Goal: Task Accomplishment & Management: Manage account settings

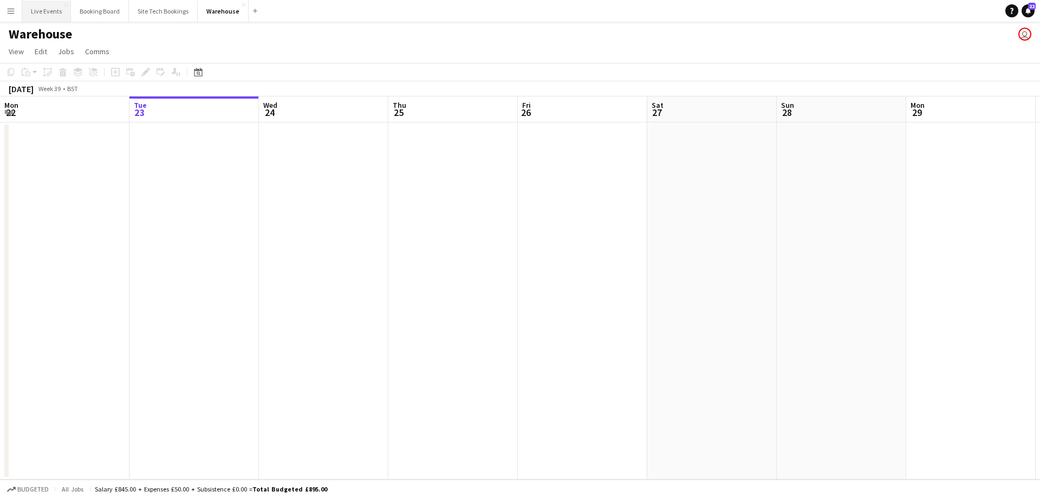
click at [56, 17] on button "Live Events Close" at bounding box center [46, 11] width 49 height 21
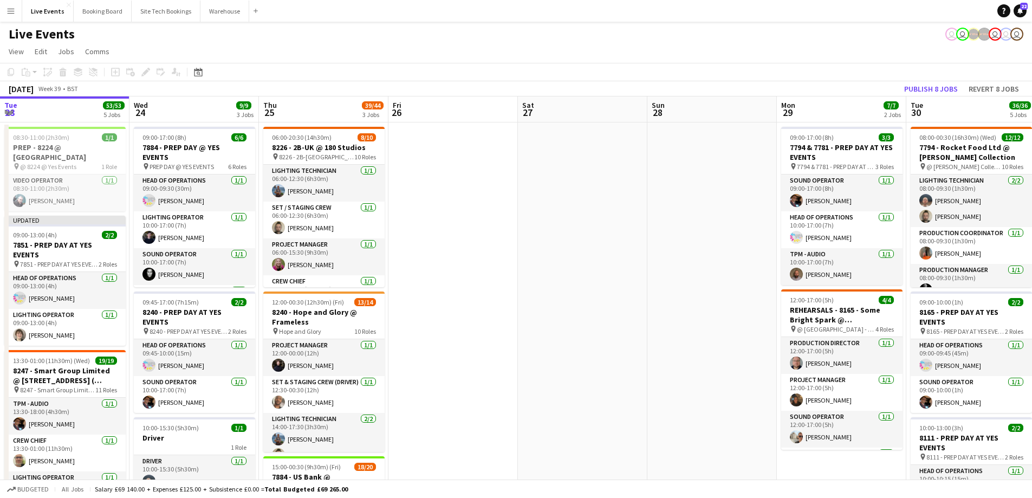
scroll to position [0, 352]
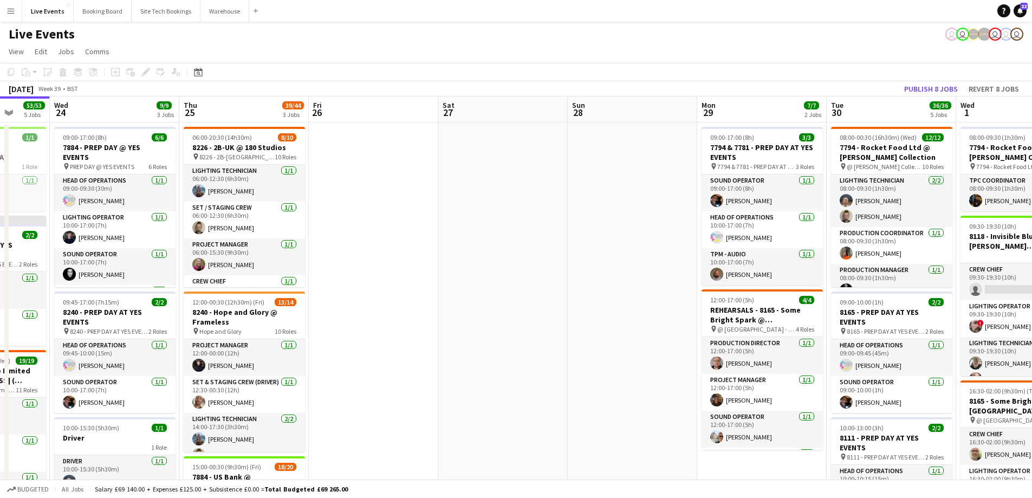
drag, startPoint x: 314, startPoint y: 300, endPoint x: 215, endPoint y: 313, distance: 100.1
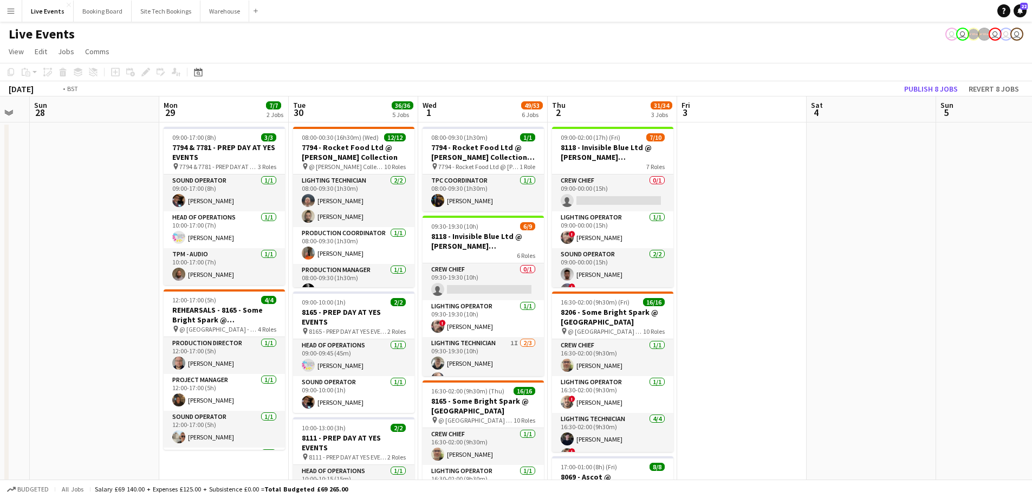
drag, startPoint x: 936, startPoint y: 279, endPoint x: 321, endPoint y: 319, distance: 615.6
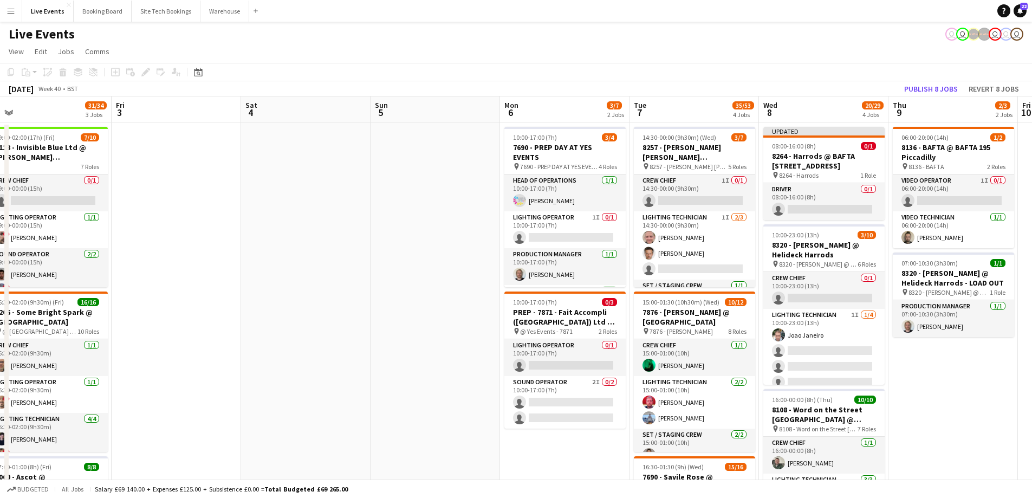
drag, startPoint x: 572, startPoint y: 300, endPoint x: 390, endPoint y: 309, distance: 182.3
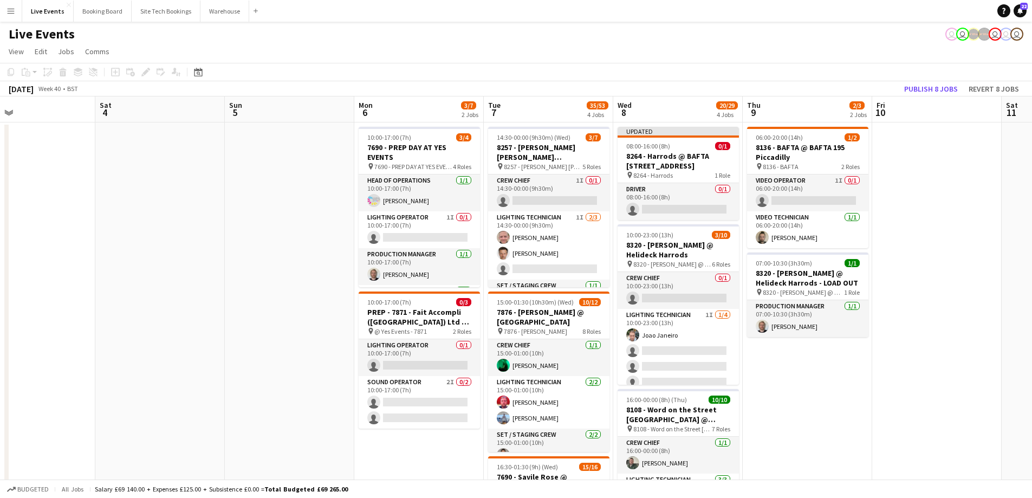
drag, startPoint x: 442, startPoint y: 301, endPoint x: 298, endPoint y: 305, distance: 143.6
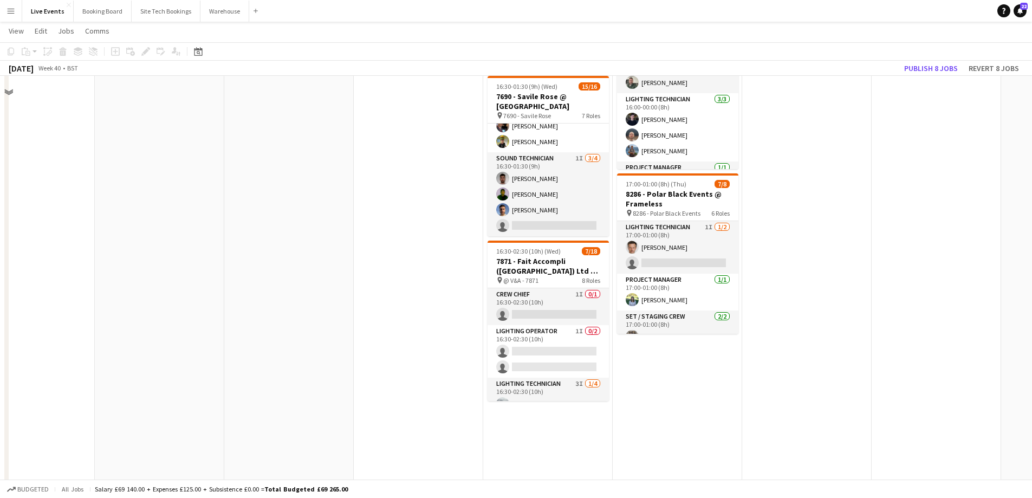
scroll to position [271, 0]
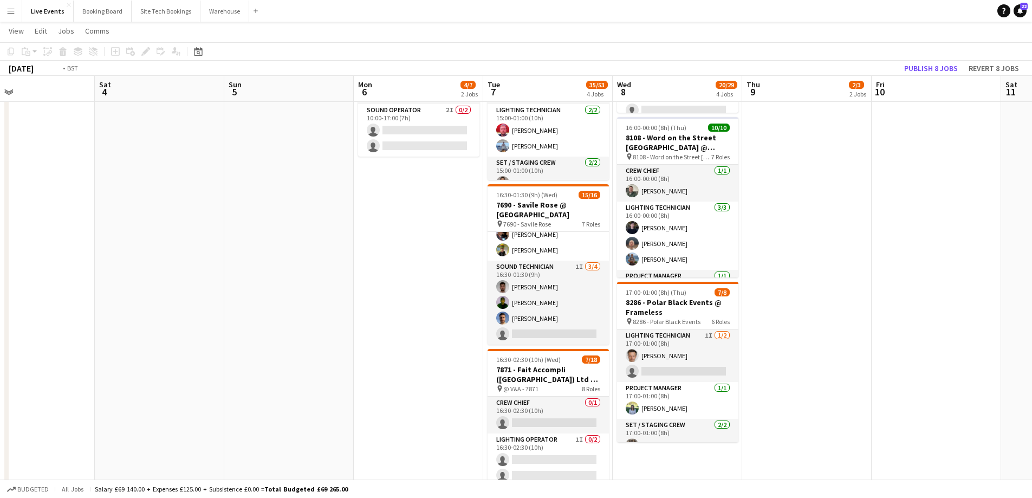
drag, startPoint x: 338, startPoint y: 284, endPoint x: 712, endPoint y: 315, distance: 376.2
click at [897, 284] on app-calendar-viewport "Tue 30 36/36 5 Jobs Wed 1 49/52 6 Jobs Thu 2 31/34 3 Jobs Fri 3 Sat 4 Sun 5 Mon…" at bounding box center [516, 278] width 1032 height 1014
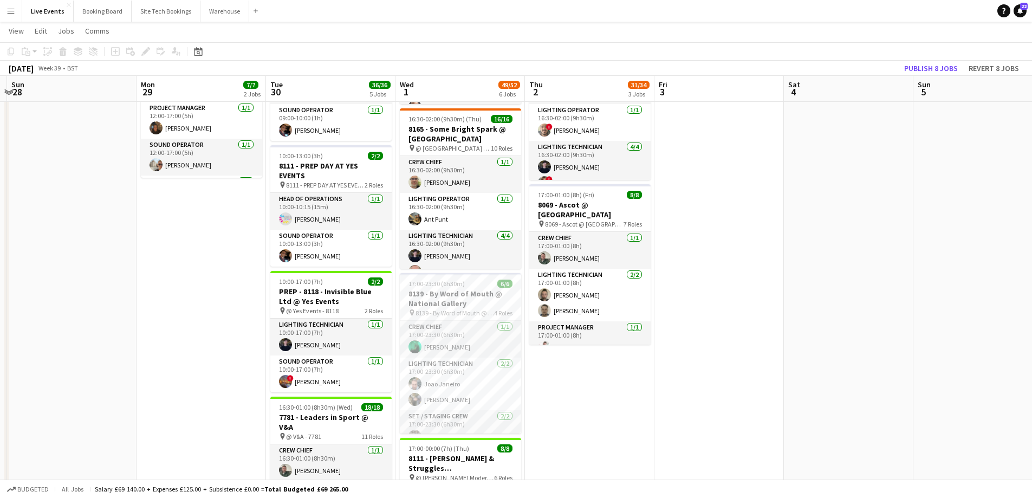
drag, startPoint x: 1028, startPoint y: 320, endPoint x: 739, endPoint y: 347, distance: 290.0
click at [1032, 320] on html "Menu Boards Boards Boards All jobs Status Workforce Workforce My Workforce Recr…" at bounding box center [516, 266] width 1032 height 1075
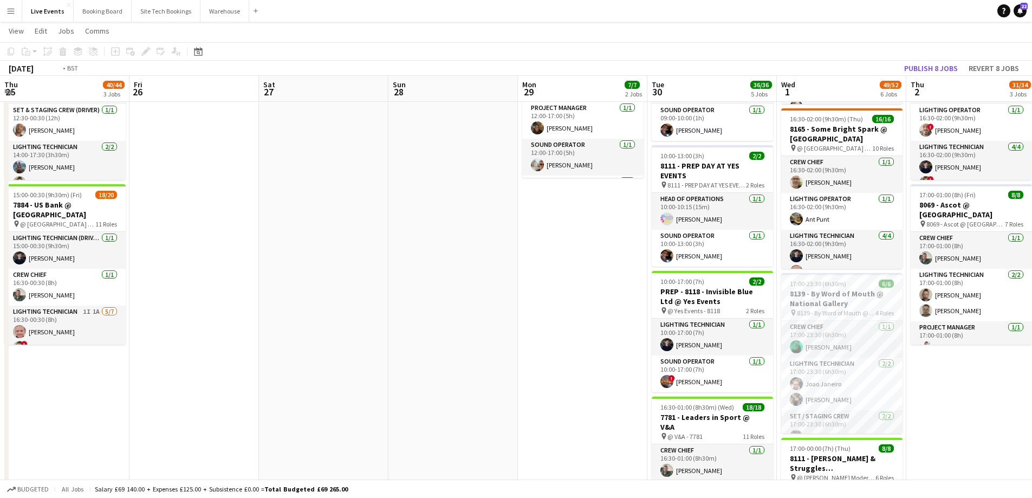
drag, startPoint x: 540, startPoint y: 319, endPoint x: 822, endPoint y: 349, distance: 283.3
click at [999, 315] on app-calendar-viewport "Tue 23 53/53 5 Jobs Wed 24 9/9 3 Jobs Thu 25 40/44 3 Jobs Fri 26 Sat 27 Sun 28 …" at bounding box center [516, 278] width 1032 height 1014
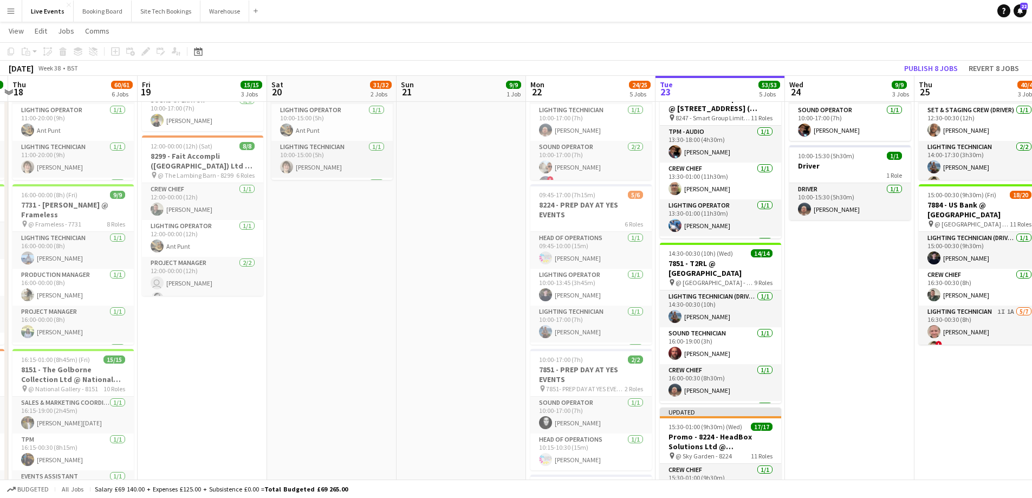
drag, startPoint x: 202, startPoint y: 347, endPoint x: 821, endPoint y: 389, distance: 621.2
click at [838, 386] on app-calendar-viewport "Wed 17 45/45 6 Jobs Thu 18 60/61 6 Jobs Fri 19 15/15 3 Jobs Sat 20 31/32 2 Jobs…" at bounding box center [516, 315] width 1032 height 1089
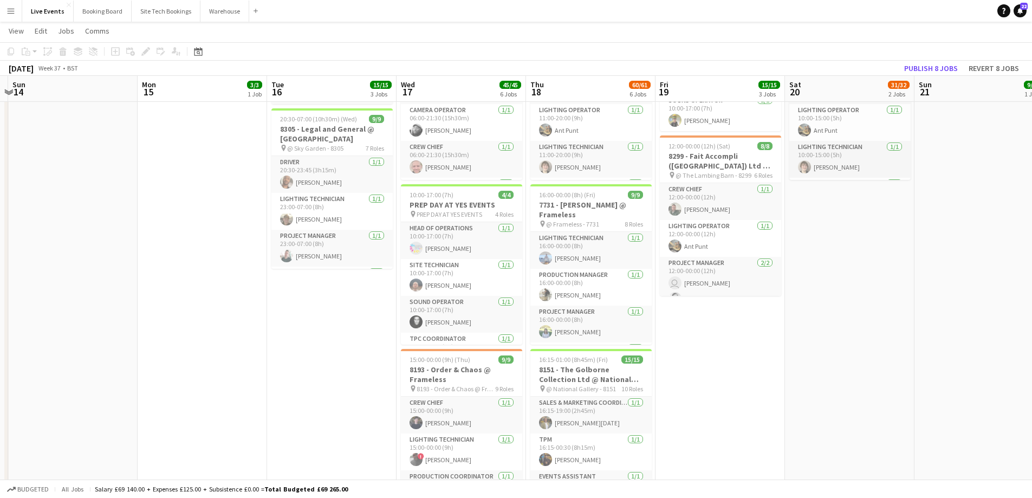
scroll to position [0, 251]
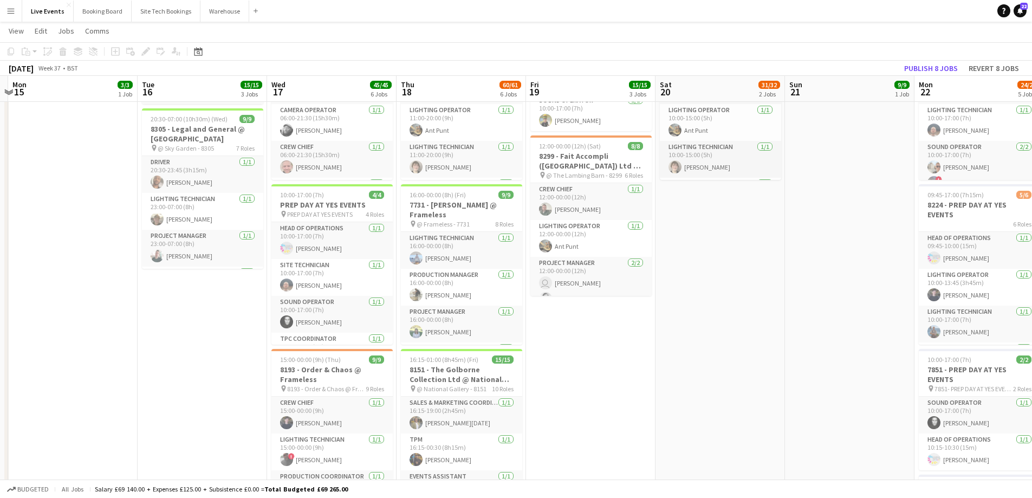
drag, startPoint x: 671, startPoint y: 356, endPoint x: 892, endPoint y: 400, distance: 224.8
click at [1032, 355] on html "Menu Boards Boards Boards All jobs Status Workforce Workforce My Workforce Recr…" at bounding box center [516, 304] width 1032 height 1150
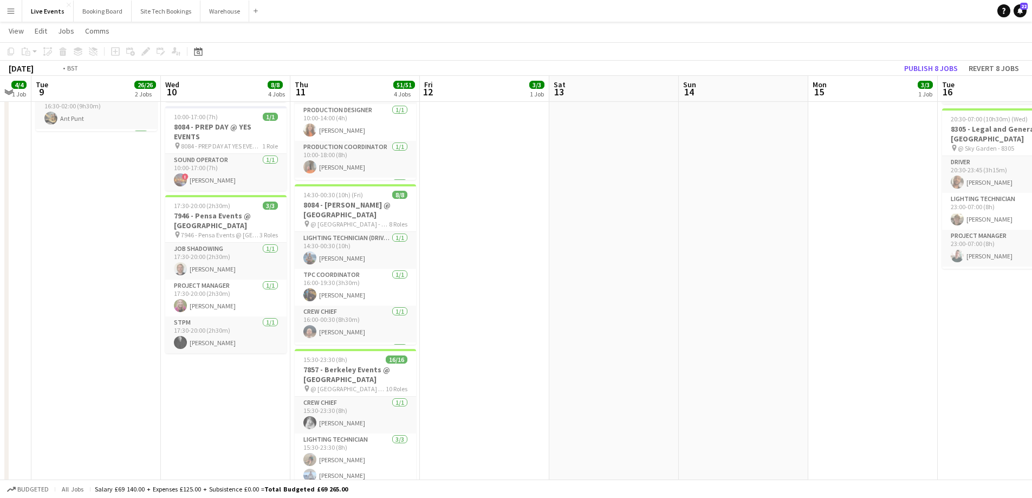
drag, startPoint x: 539, startPoint y: 385, endPoint x: 937, endPoint y: 364, distance: 398.2
click at [1032, 346] on html "Menu Boards Boards Boards All jobs Status Workforce Workforce My Workforce Recr…" at bounding box center [516, 304] width 1032 height 1150
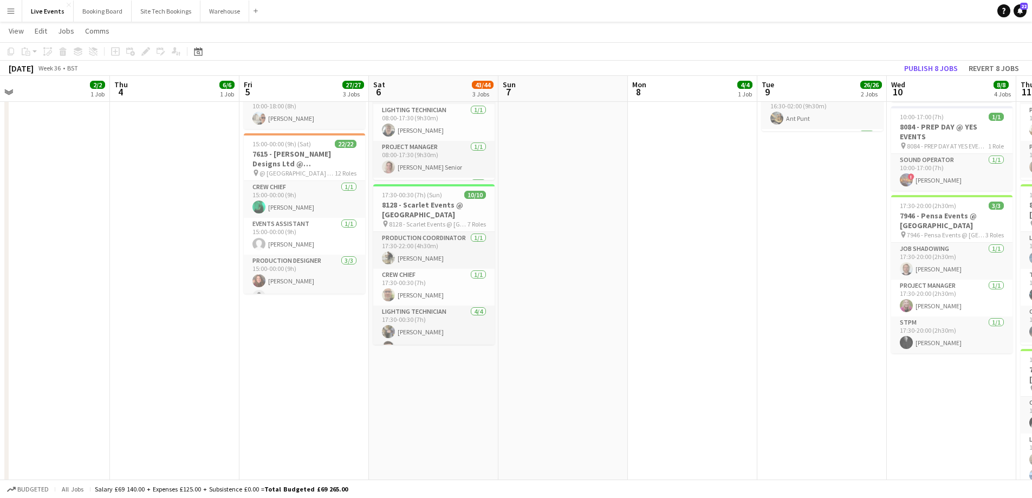
scroll to position [0, 416]
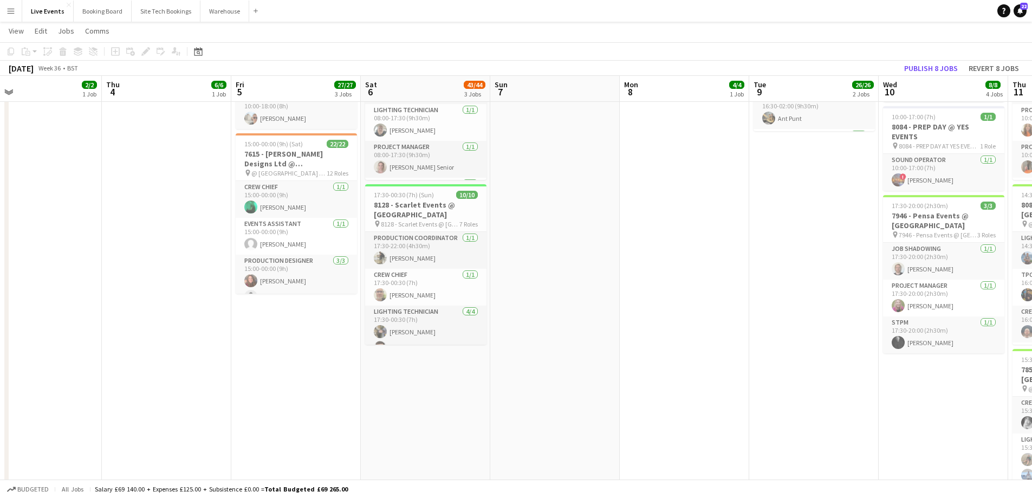
drag, startPoint x: 534, startPoint y: 314, endPoint x: 625, endPoint y: 327, distance: 91.9
click at [625, 327] on app-calendar-viewport "Sun 31 Mon 1 16/16 4 Jobs Tue 2 59/59 5 Jobs Wed 3 2/2 1 Job Thu 4 6/6 1 Job Fr…" at bounding box center [516, 315] width 1032 height 1089
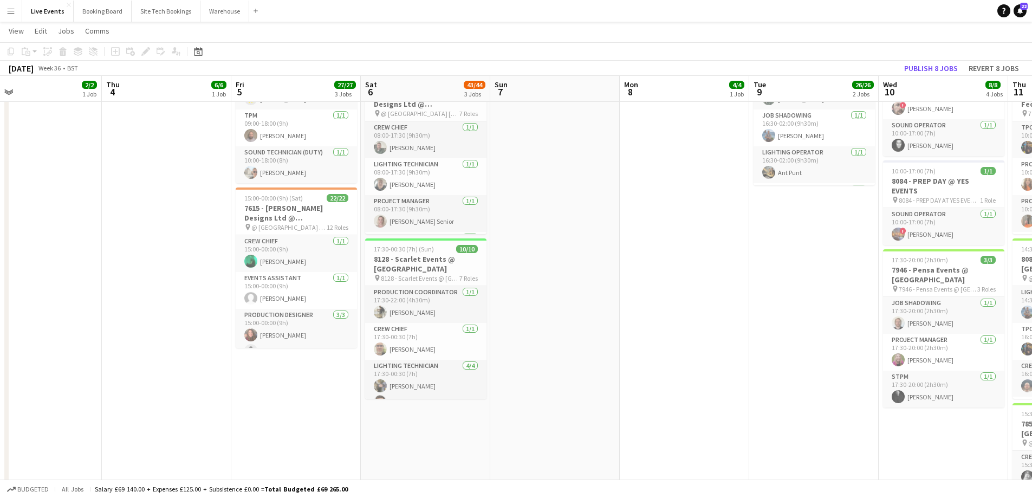
scroll to position [0, 0]
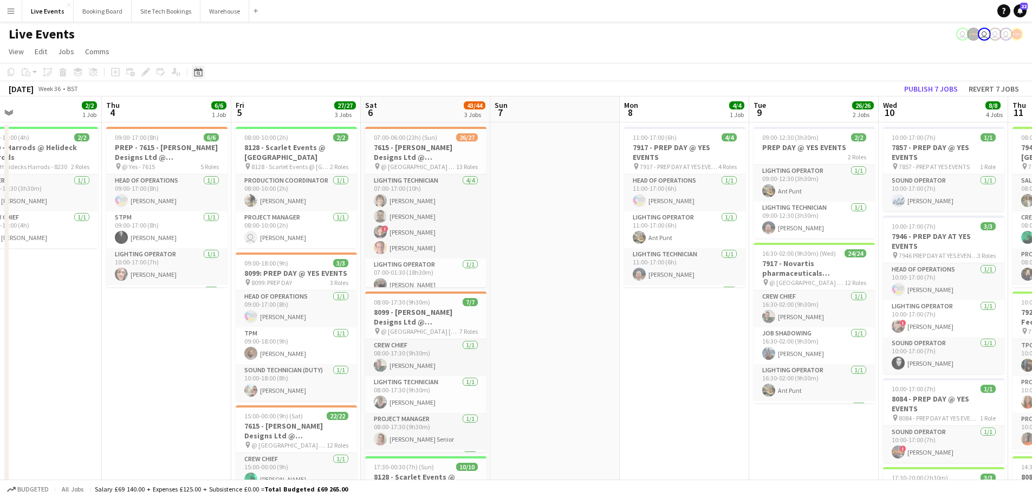
click at [199, 77] on div "Date picker" at bounding box center [198, 72] width 13 height 13
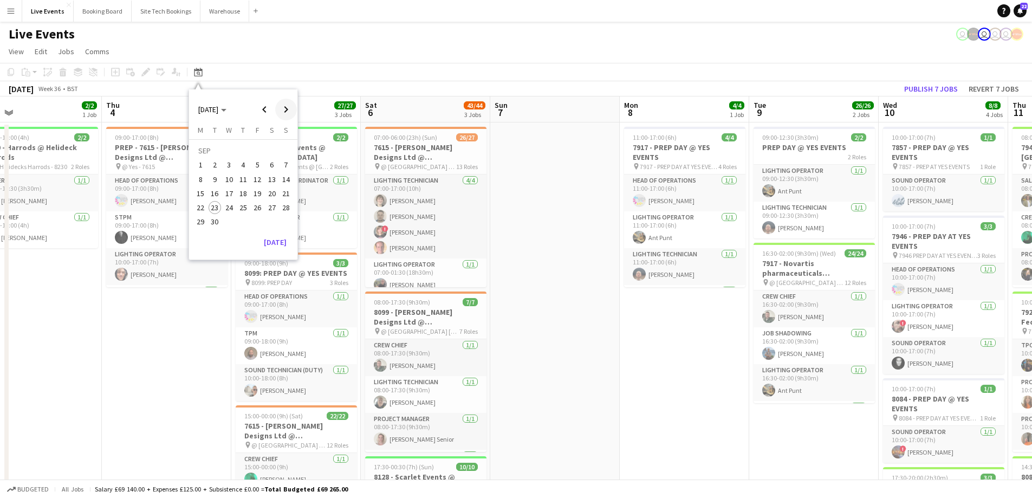
click at [288, 109] on span "Next month" at bounding box center [286, 110] width 22 height 22
click at [219, 181] on span "7" at bounding box center [215, 179] width 13 height 13
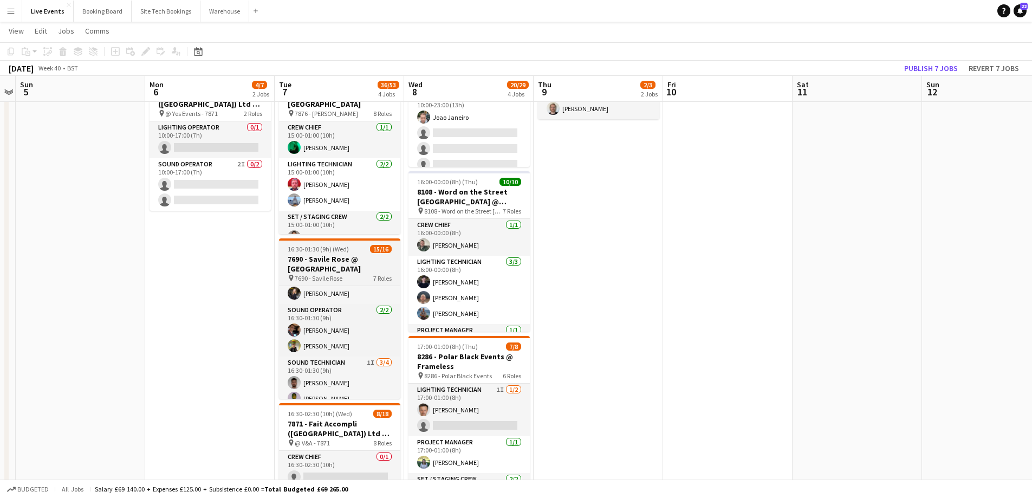
scroll to position [242, 0]
click at [331, 264] on h3 "7690 - Savile Rose @ [GEOGRAPHIC_DATA]" at bounding box center [339, 264] width 121 height 20
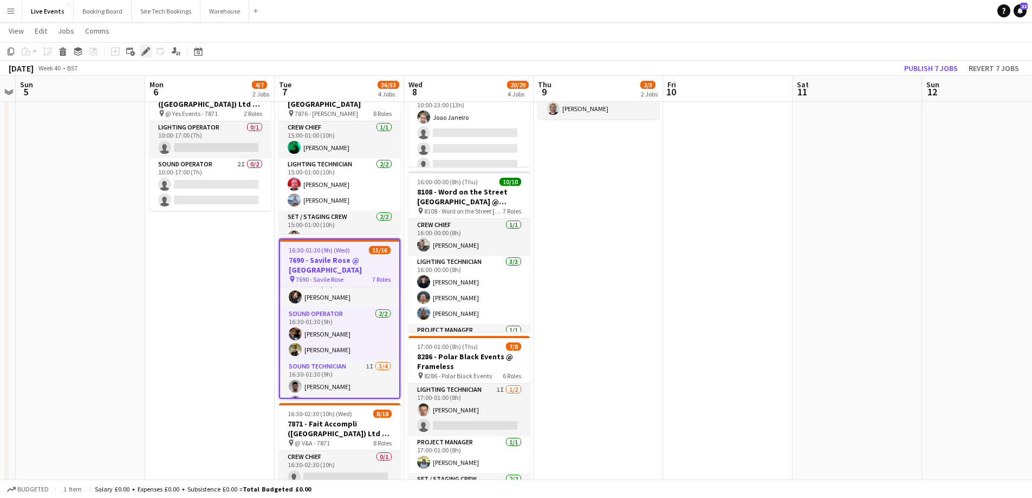
click at [142, 53] on icon "Edit" at bounding box center [145, 51] width 9 height 9
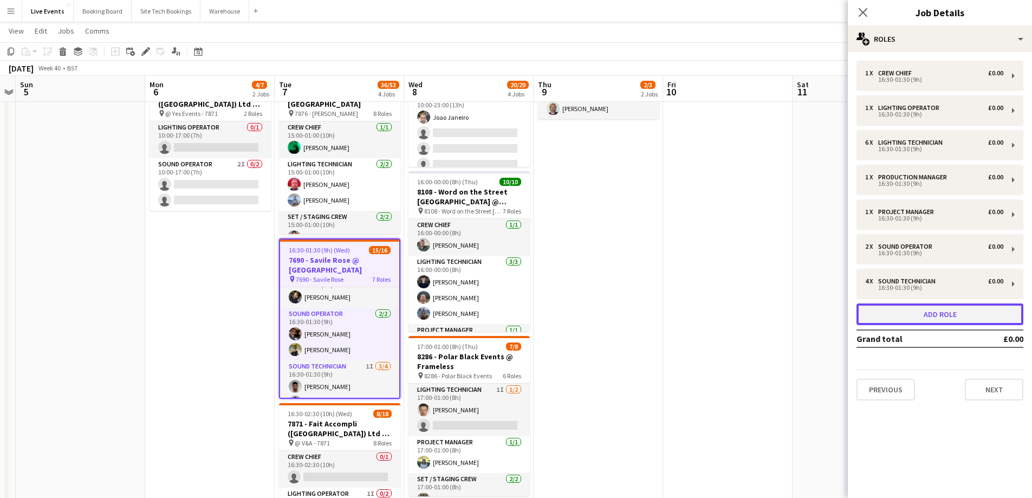
click at [924, 315] on button "Add role" at bounding box center [939, 314] width 167 height 22
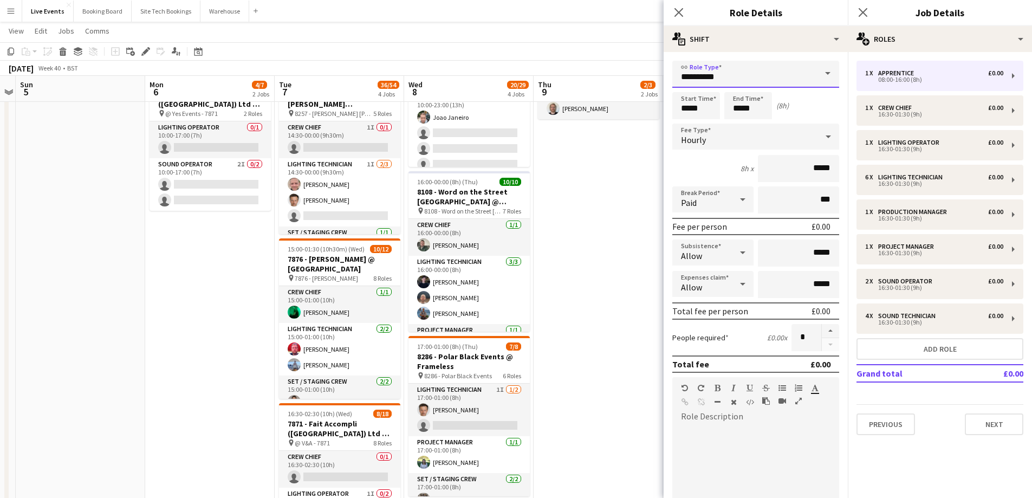
drag, startPoint x: 666, startPoint y: 73, endPoint x: 594, endPoint y: 69, distance: 72.2
click at [598, 70] on body "Menu Boards Boards Boards All jobs Status Workforce Workforce My Workforce Recr…" at bounding box center [516, 256] width 1032 height 947
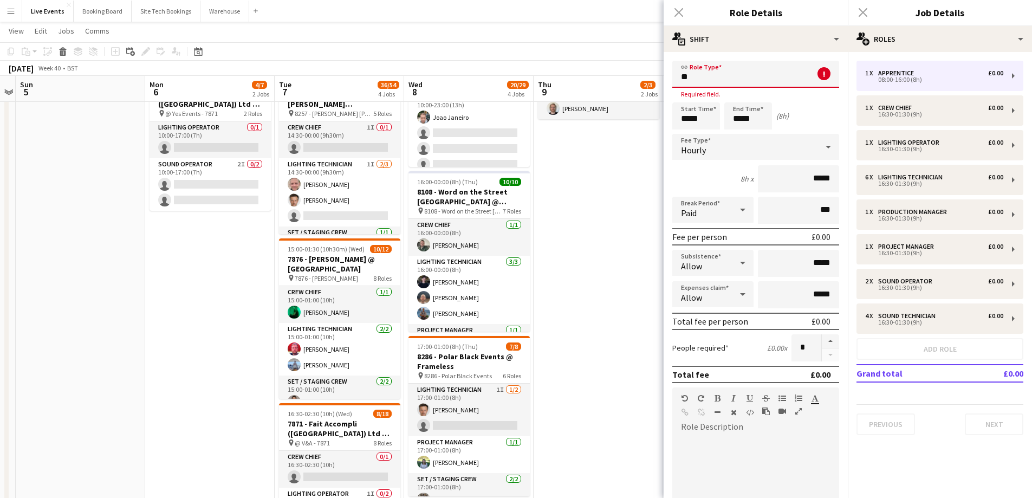
type input "*"
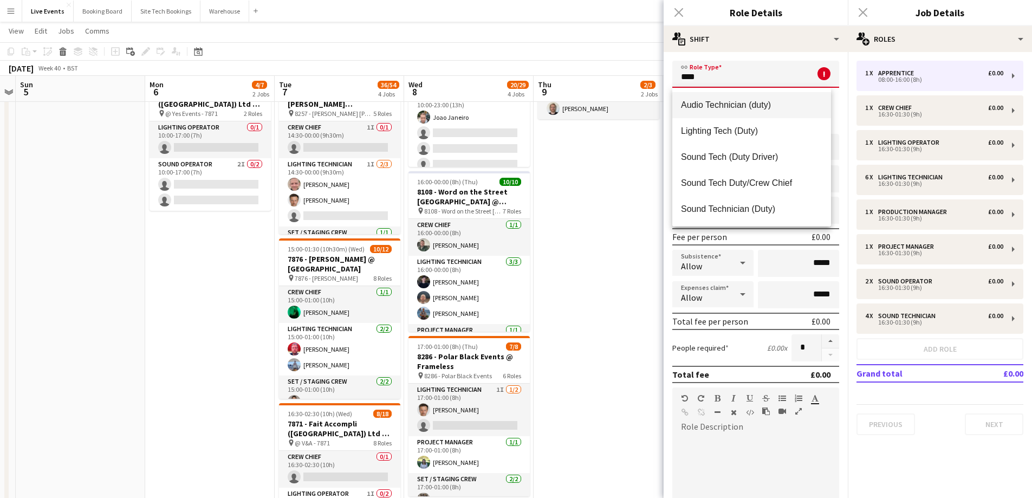
click at [744, 110] on span "Audio Technician (duty)" at bounding box center [751, 105] width 141 height 10
type input "**********"
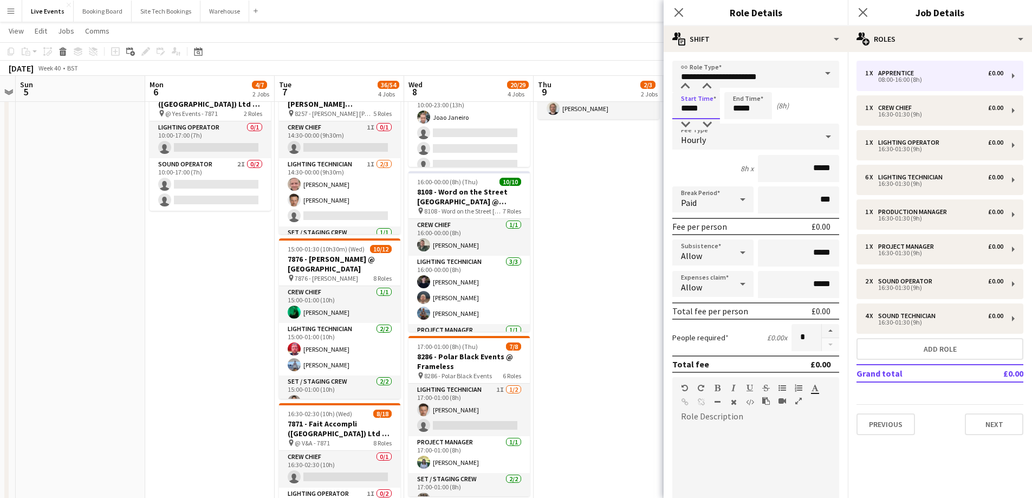
drag, startPoint x: 698, startPoint y: 109, endPoint x: 666, endPoint y: 108, distance: 32.5
click at [671, 108] on form "**********" at bounding box center [756, 370] width 184 height 618
type input "*****"
drag, startPoint x: 758, startPoint y: 110, endPoint x: 693, endPoint y: 111, distance: 65.0
click at [696, 110] on div "Start Time ***** End Time ***** (23h 30m)" at bounding box center [755, 105] width 167 height 27
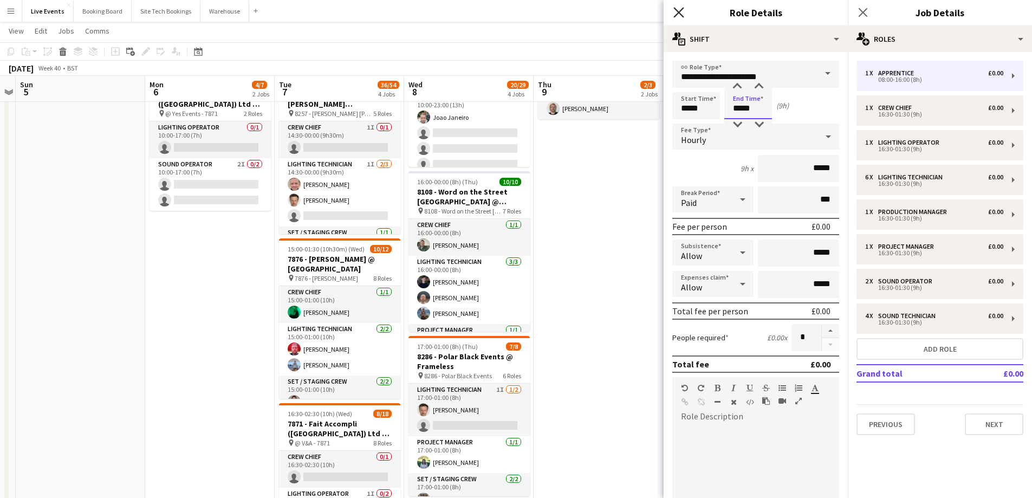
type input "*****"
click at [682, 15] on icon at bounding box center [678, 12] width 10 height 10
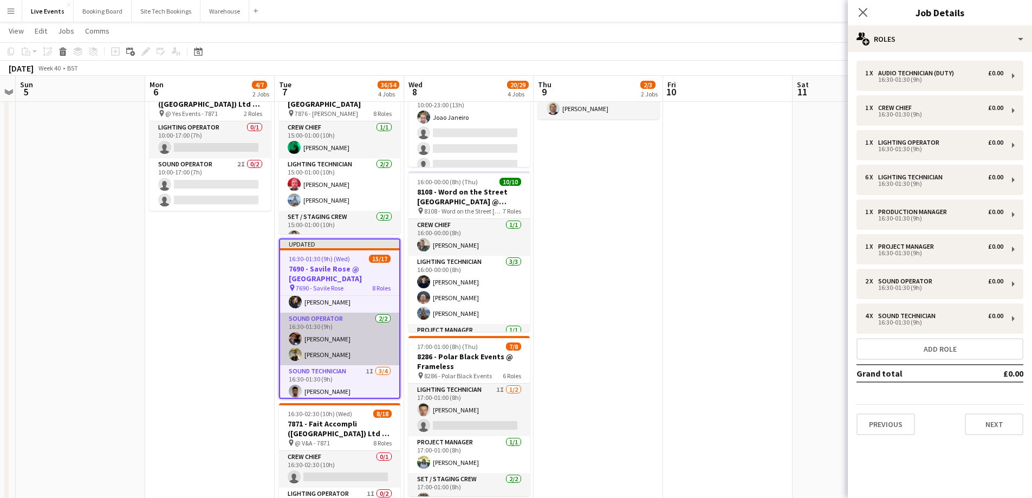
scroll to position [277, 0]
click at [341, 341] on app-card-role "Sound Operator [DATE] 16:30-01:30 (9h) [PERSON_NAME] [PERSON_NAME]" at bounding box center [339, 344] width 119 height 53
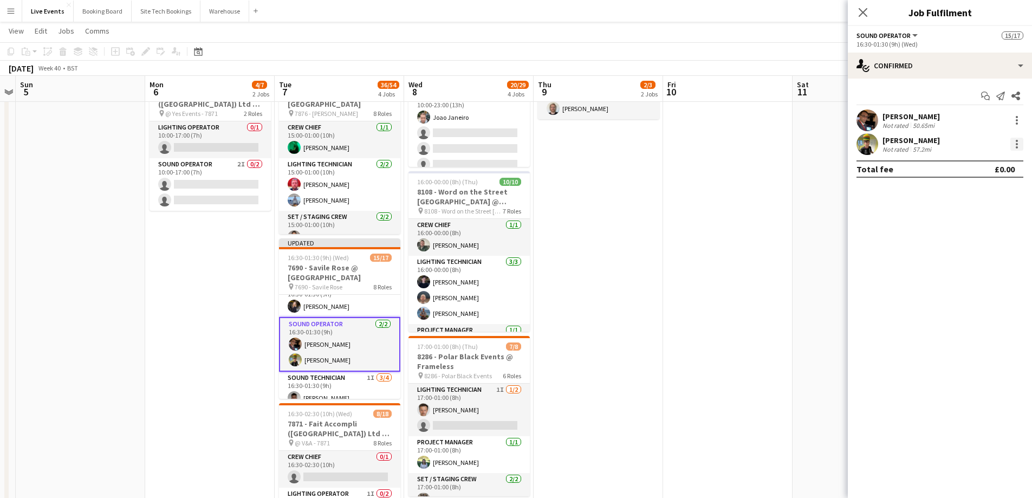
click at [1016, 146] on div at bounding box center [1017, 147] width 2 height 2
click at [972, 200] on button "Switch crew" at bounding box center [981, 190] width 85 height 26
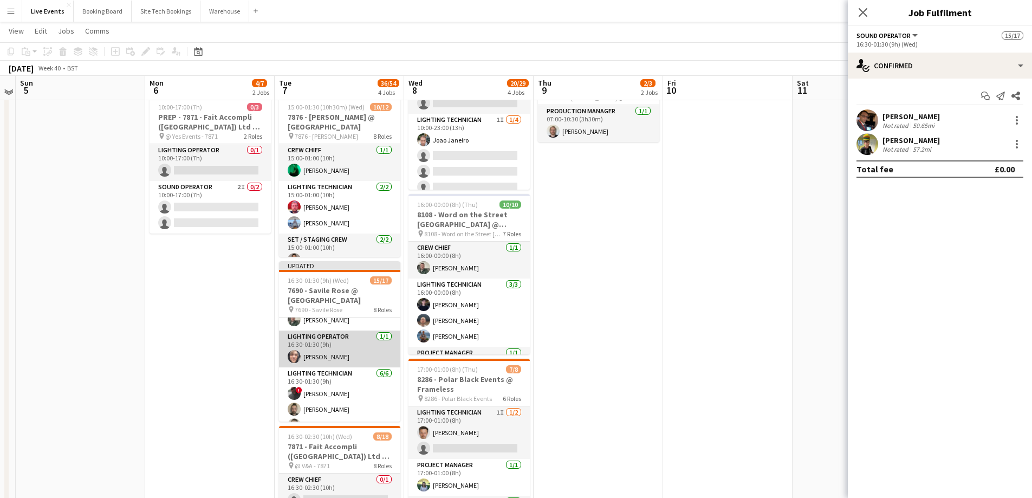
scroll to position [0, 0]
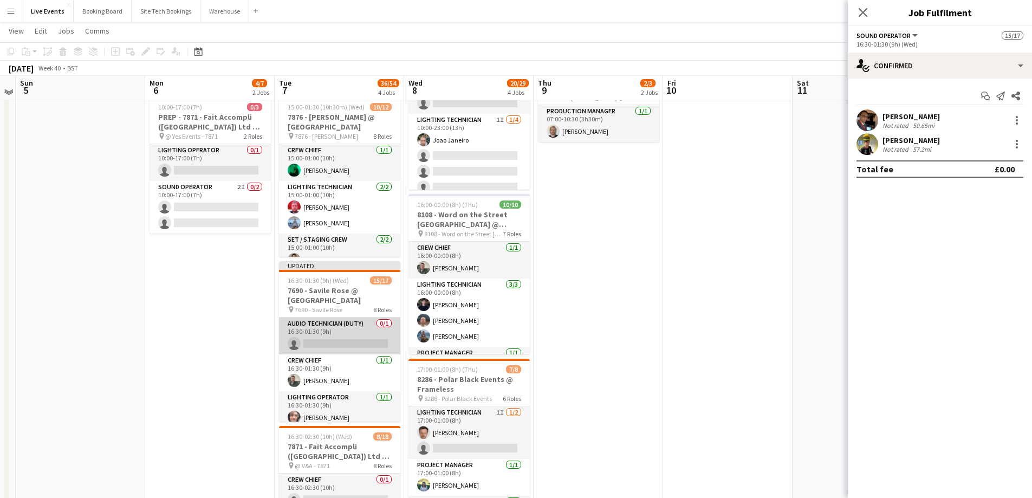
click at [335, 334] on app-card-role "Audio Technician (duty) 0/1 16:30-01:30 (9h) single-neutral-actions" at bounding box center [339, 335] width 121 height 37
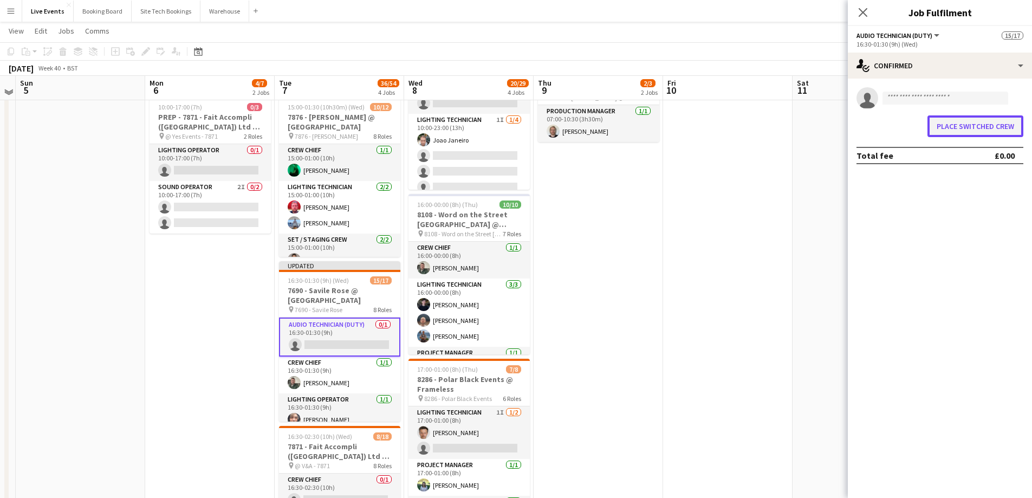
click at [966, 131] on button "Place switched crew" at bounding box center [975, 126] width 96 height 22
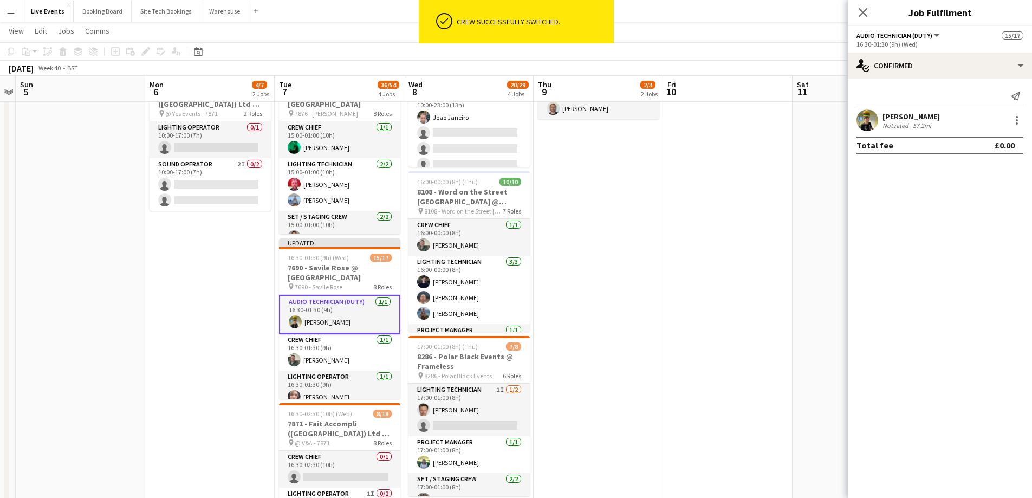
scroll to position [217, 0]
click at [863, 17] on icon "Close pop-in" at bounding box center [863, 12] width 10 height 10
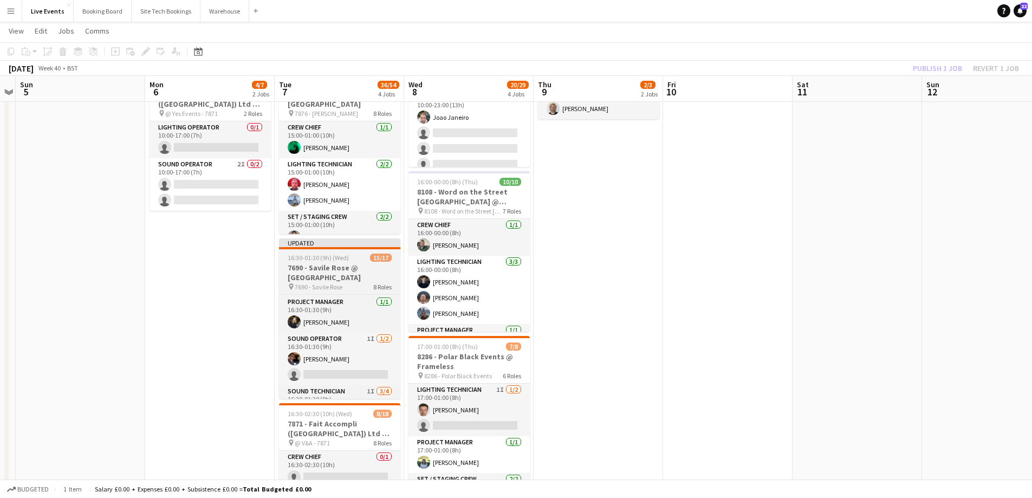
scroll to position [272, 0]
click at [338, 273] on h3 "7690 - Savile Rose @ [GEOGRAPHIC_DATA]" at bounding box center [339, 273] width 121 height 20
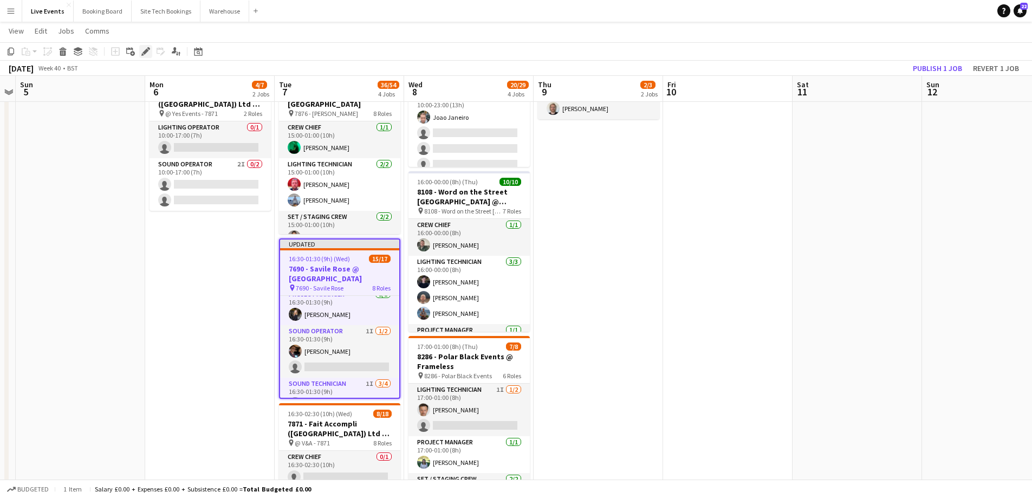
click at [143, 53] on icon at bounding box center [145, 52] width 6 height 6
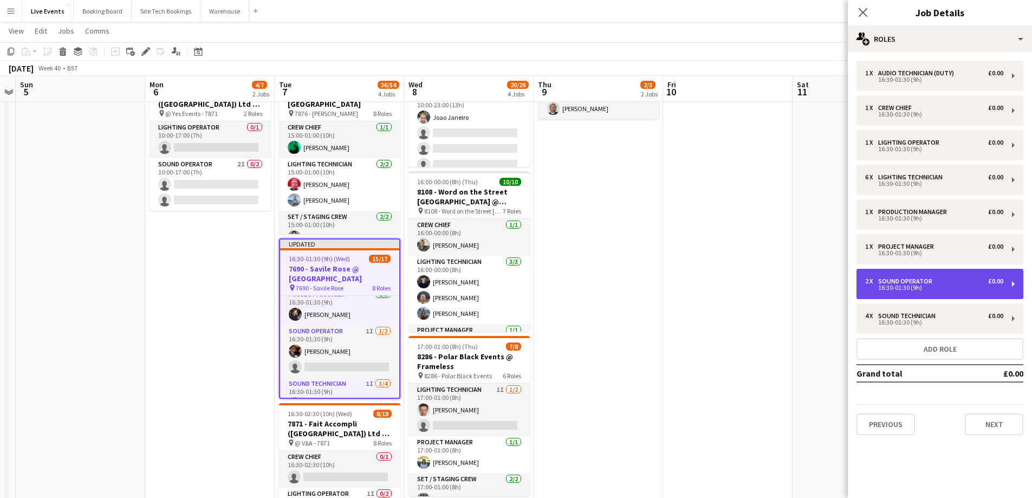
click at [912, 281] on div "Sound Operator" at bounding box center [907, 281] width 59 height 8
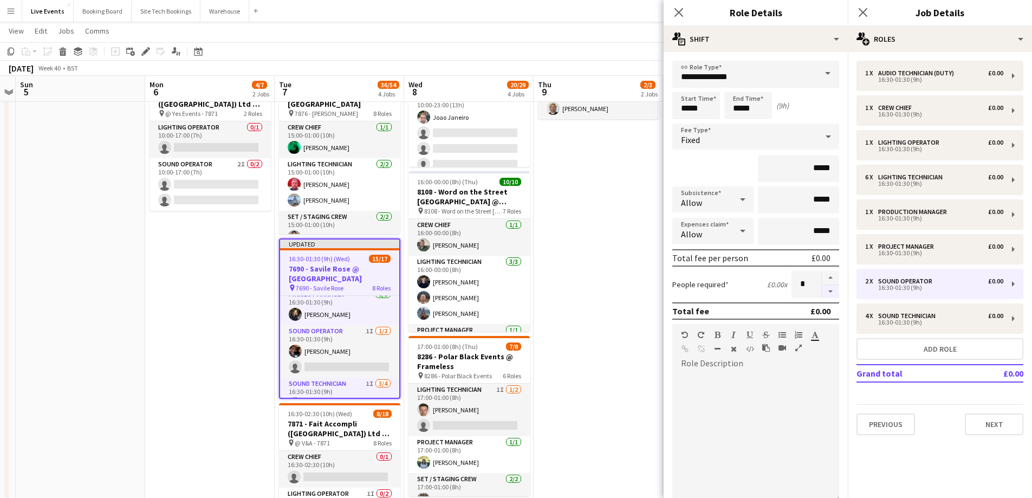
click at [822, 291] on button "button" at bounding box center [830, 292] width 17 height 14
type input "*"
click at [682, 11] on icon "Close pop-in" at bounding box center [678, 12] width 10 height 10
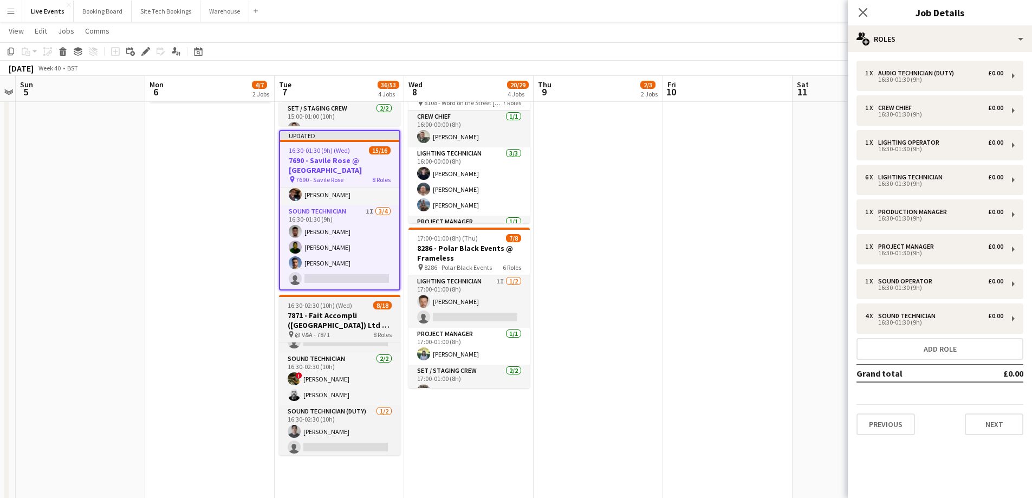
scroll to position [339, 0]
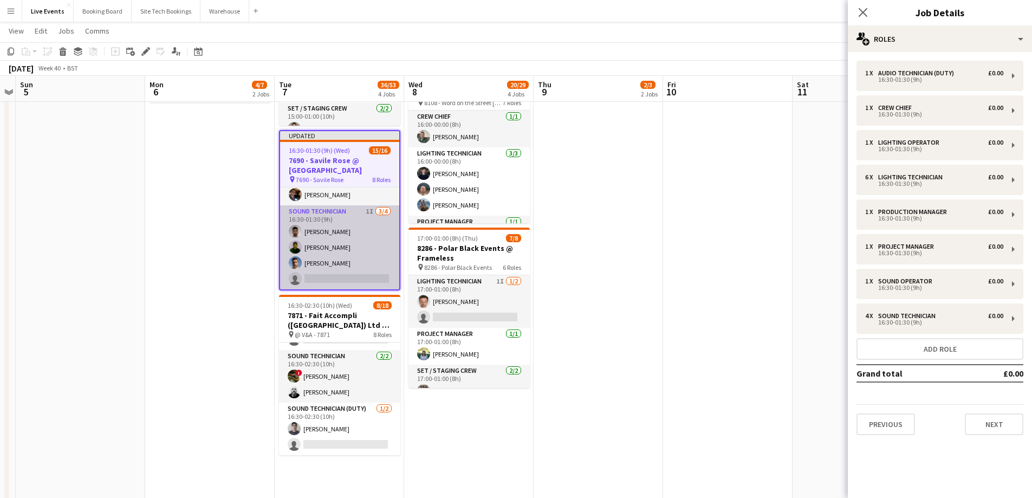
click at [357, 238] on app-card-role "Sound Technician 1I [DATE] 16:30-01:30 (9h) [PERSON_NAME] [PERSON_NAME] [PERSON…" at bounding box center [339, 247] width 119 height 84
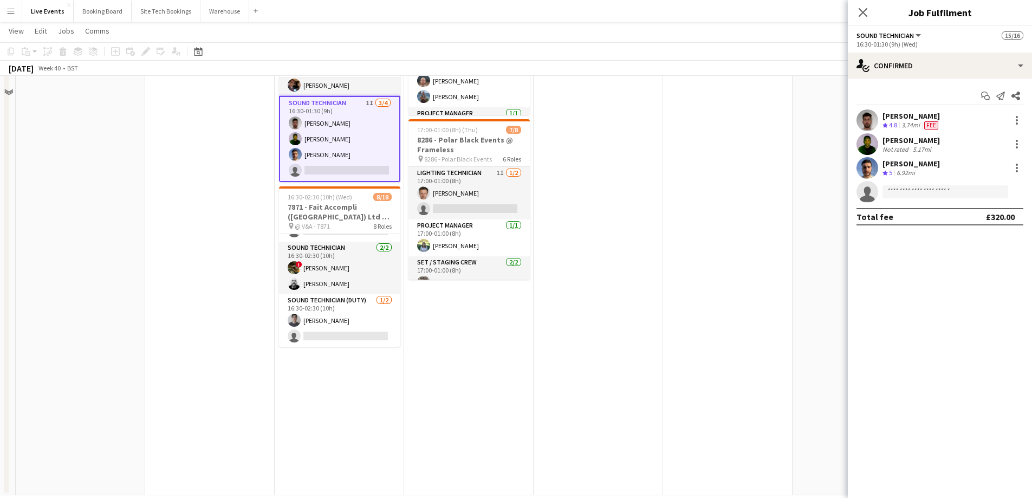
scroll to position [379, 0]
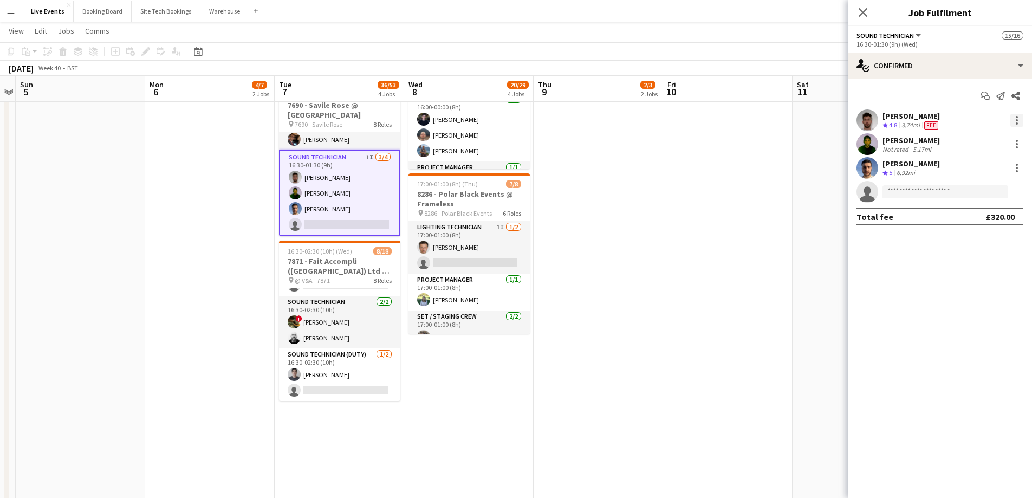
click at [1018, 121] on div at bounding box center [1016, 120] width 13 height 13
click at [969, 239] on span "Remove" at bounding box center [964, 243] width 33 height 9
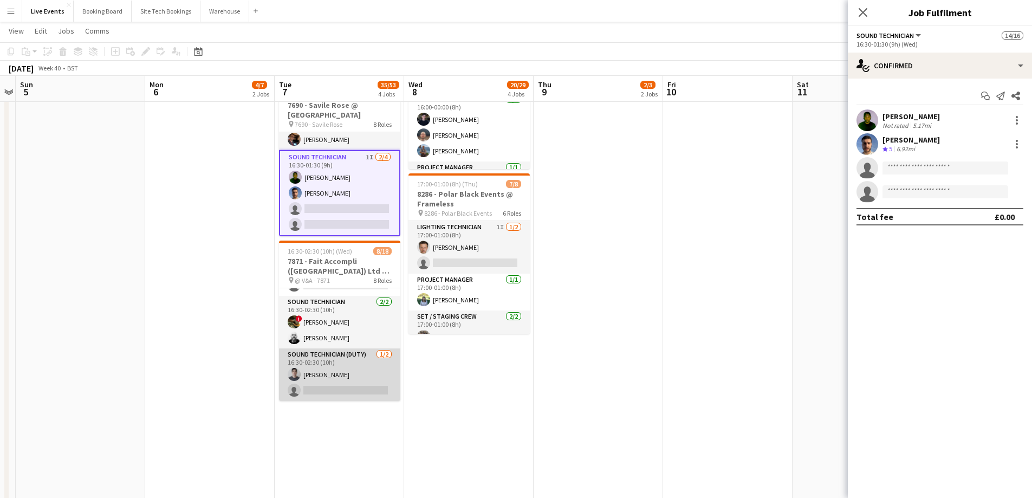
click at [323, 372] on app-card-role "Sound Technician (Duty) [DATE] 16:30-02:30 (10h) [PERSON_NAME] single-neutral-a…" at bounding box center [339, 374] width 121 height 53
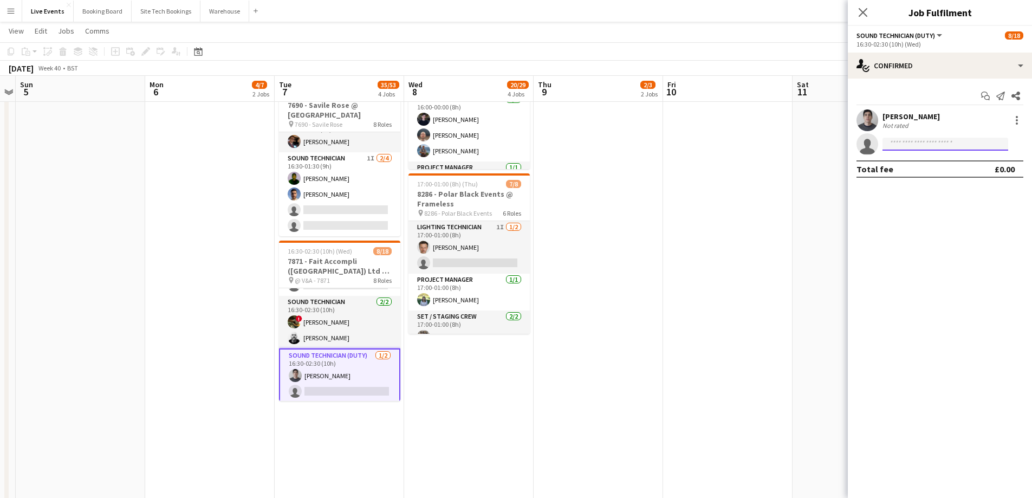
click at [904, 145] on input at bounding box center [946, 144] width 126 height 13
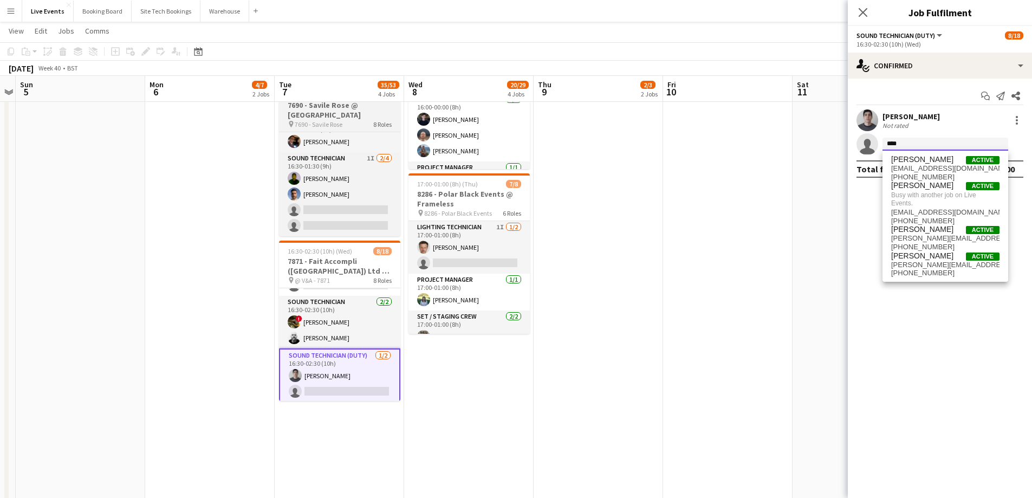
type input "****"
click at [333, 112] on h3 "7690 - Savile Rose @ [GEOGRAPHIC_DATA]" at bounding box center [339, 110] width 121 height 20
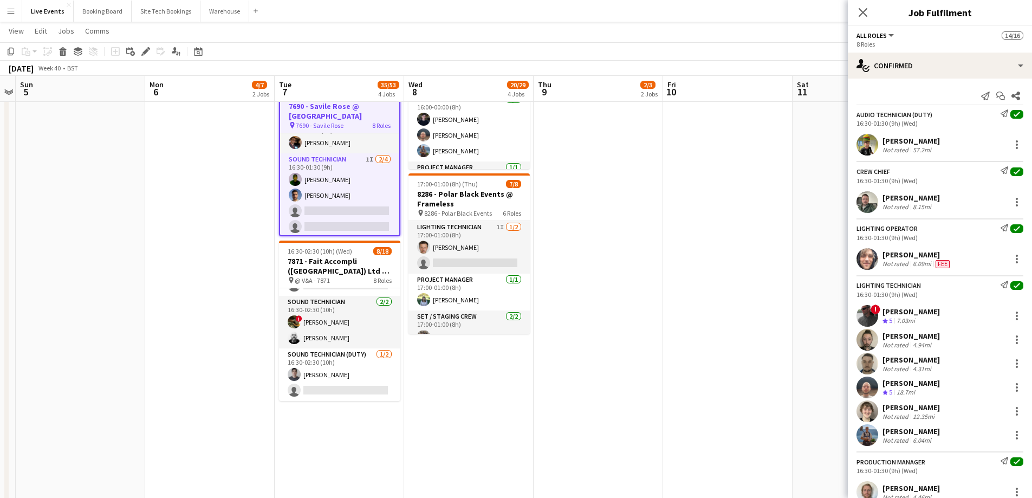
scroll to position [319, 0]
click at [860, 11] on icon "Close pop-in" at bounding box center [863, 12] width 10 height 10
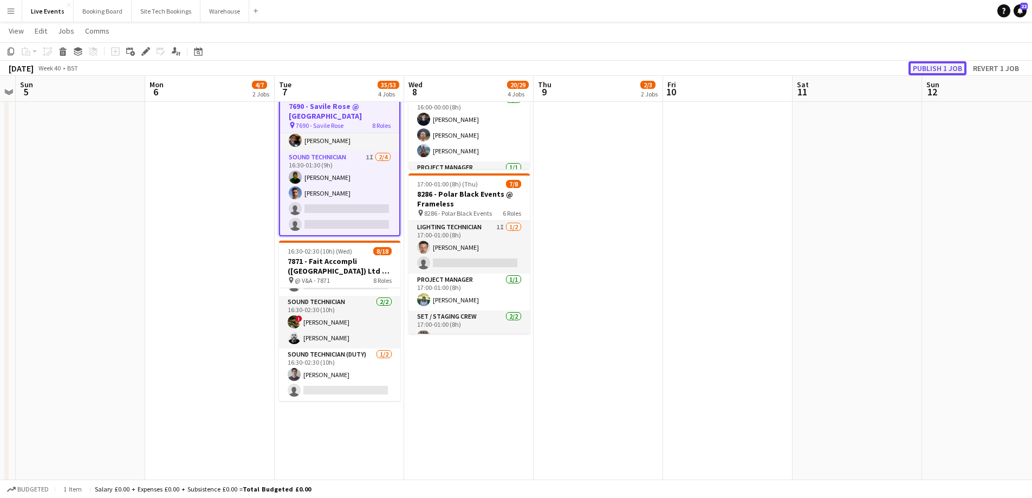
click at [933, 68] on button "Publish 1 job" at bounding box center [938, 68] width 58 height 14
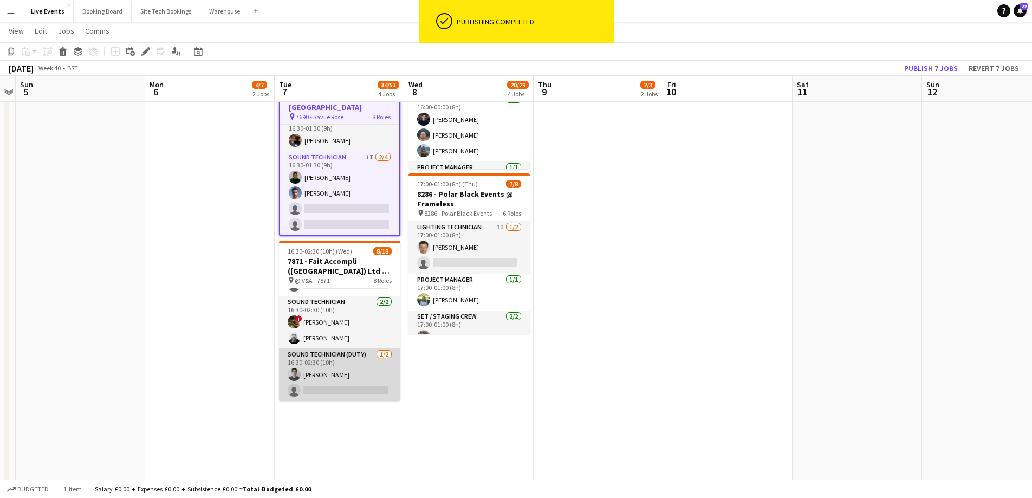
click at [323, 370] on app-card-role "Sound Technician (Duty) [DATE] 16:30-02:30 (10h) [PERSON_NAME] single-neutral-a…" at bounding box center [339, 374] width 121 height 53
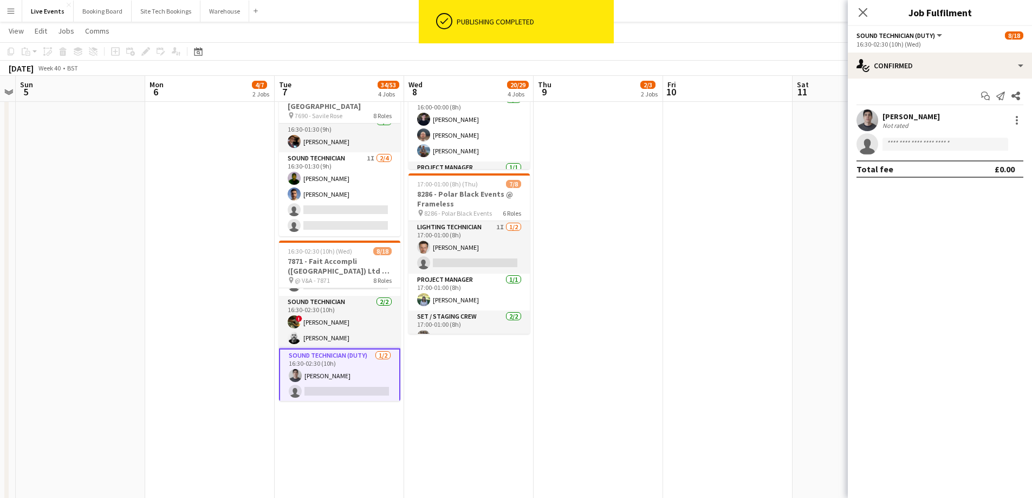
scroll to position [308, 0]
click at [910, 145] on input at bounding box center [946, 144] width 126 height 13
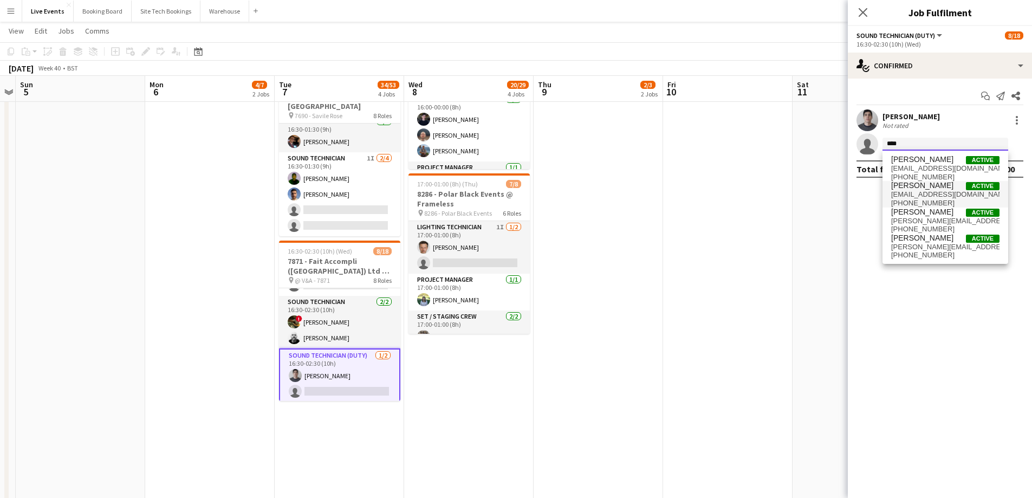
type input "****"
click at [920, 194] on span "[EMAIL_ADDRESS][DOMAIN_NAME]" at bounding box center [945, 194] width 108 height 9
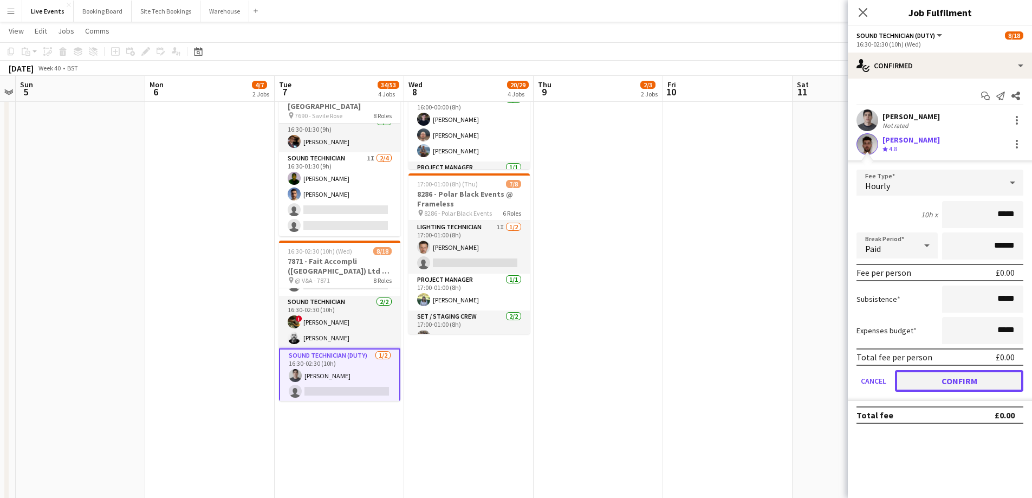
click at [931, 380] on button "Confirm" at bounding box center [959, 381] width 128 height 22
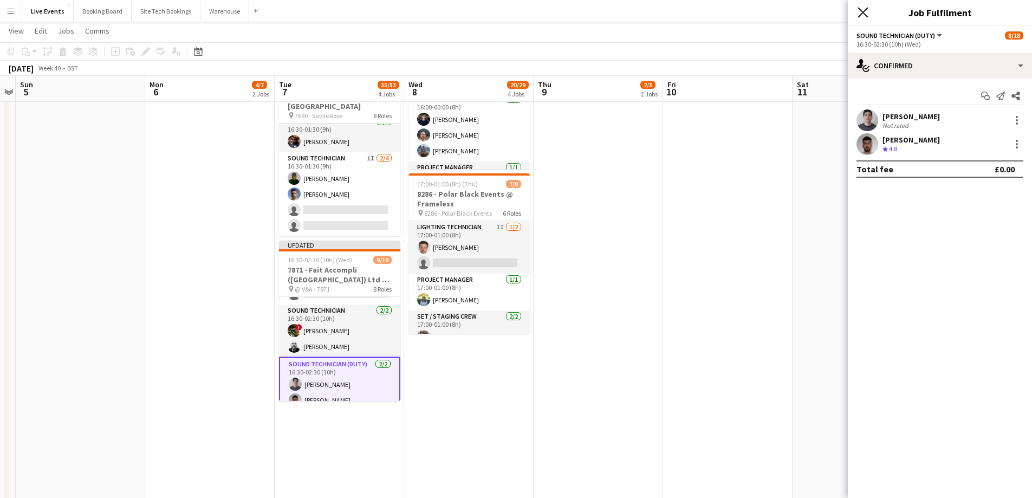
click at [864, 14] on icon at bounding box center [863, 12] width 10 height 10
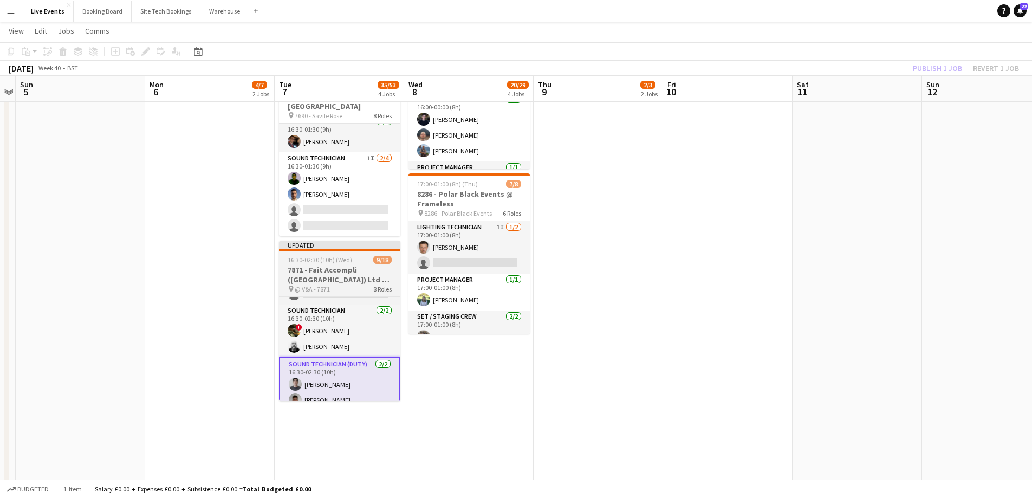
click at [336, 275] on h3 "7871 - Fait Accompli ([GEOGRAPHIC_DATA]) Ltd @ V&A" at bounding box center [339, 275] width 121 height 20
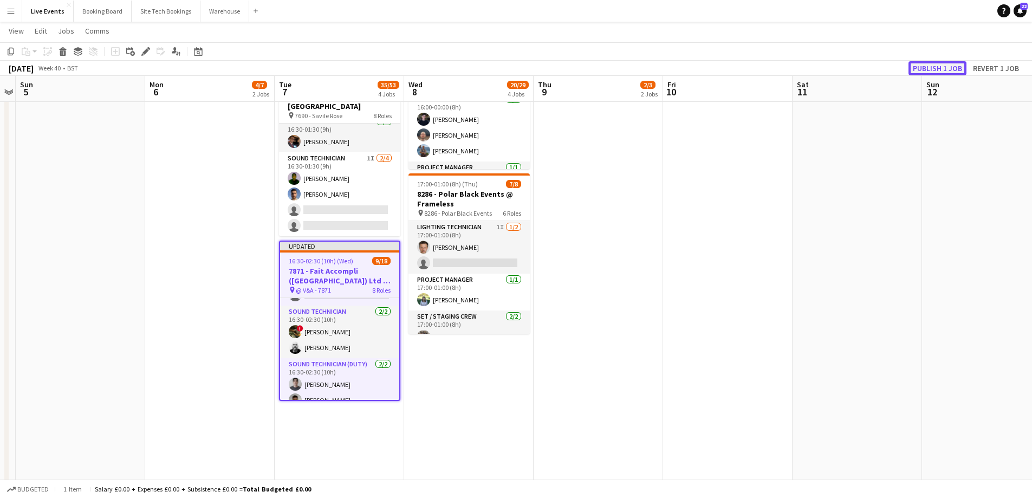
click at [924, 69] on button "Publish 1 job" at bounding box center [938, 68] width 58 height 14
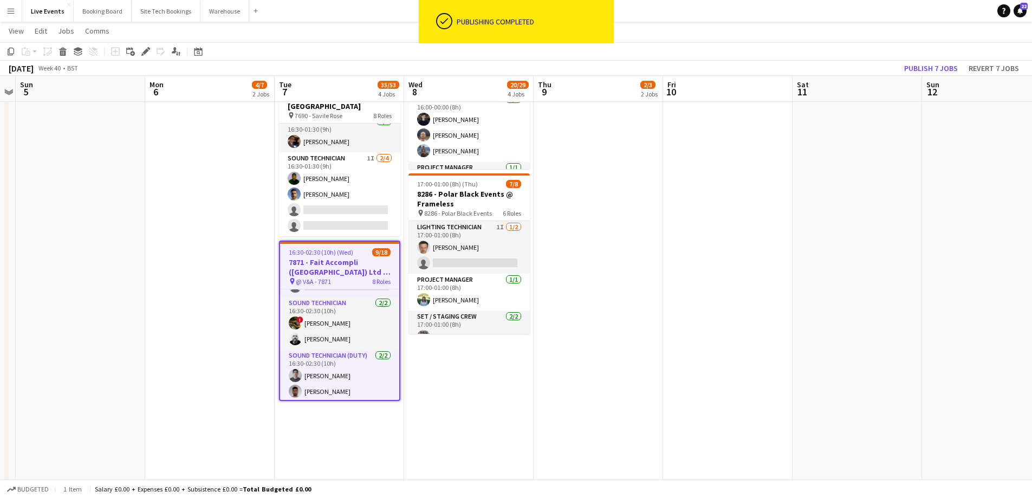
scroll to position [217, 0]
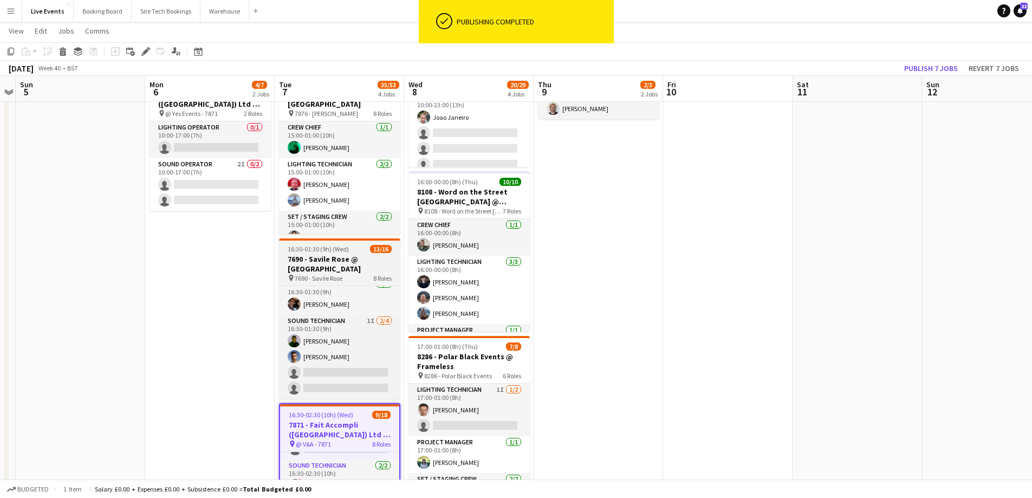
click at [339, 254] on app-job-card "16:30-01:30 (9h) (Wed) 13/16 7690 - Savile Rose @ [GEOGRAPHIC_DATA] pin 7690 - …" at bounding box center [339, 318] width 121 height 160
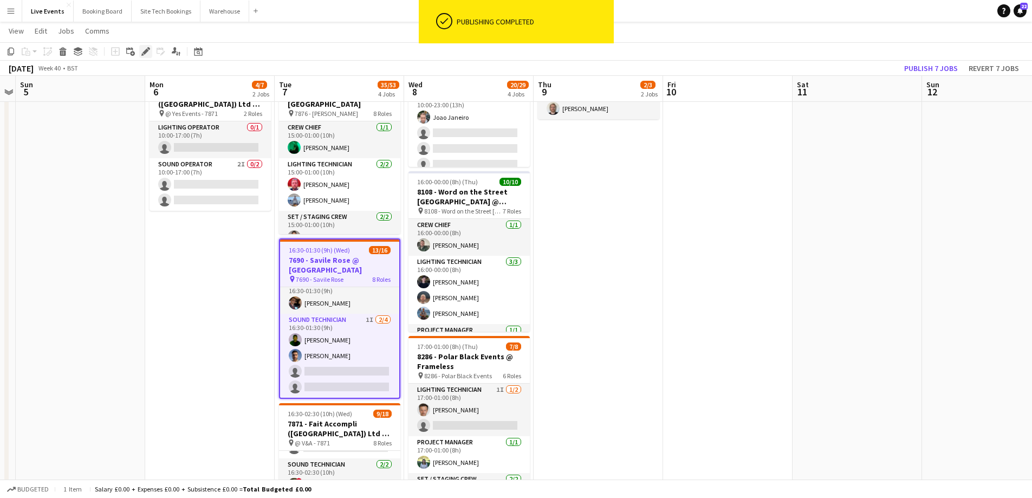
click at [142, 54] on icon at bounding box center [142, 54] width 3 height 3
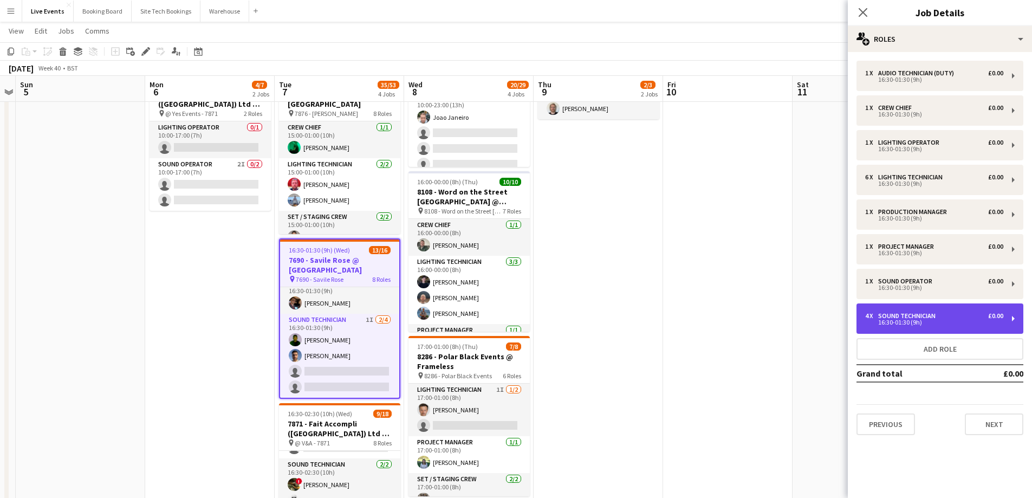
click at [916, 322] on div "16:30-01:30 (9h)" at bounding box center [934, 322] width 138 height 5
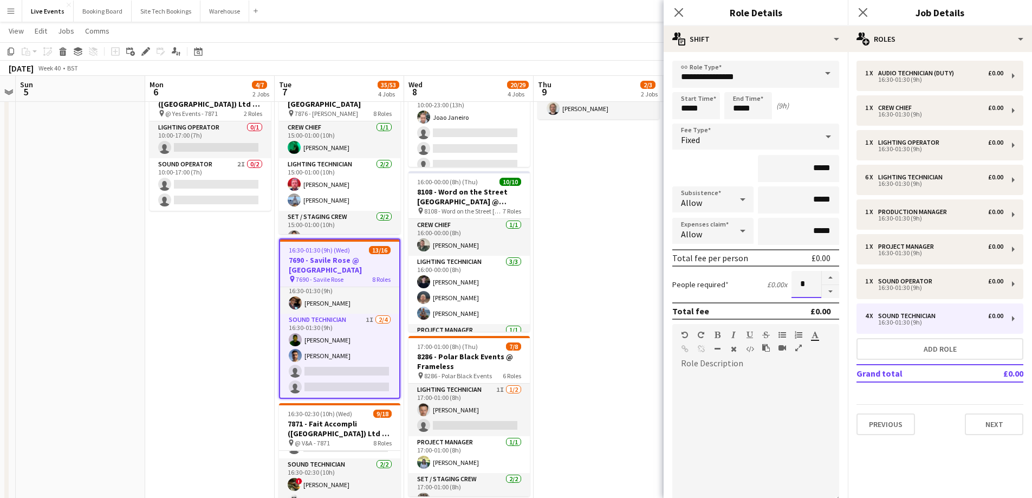
drag, startPoint x: 800, startPoint y: 288, endPoint x: 739, endPoint y: 289, distance: 60.7
click at [739, 289] on div "People required £0.00 x *" at bounding box center [755, 284] width 167 height 27
type input "*"
click at [676, 11] on icon "Close pop-in" at bounding box center [678, 12] width 10 height 10
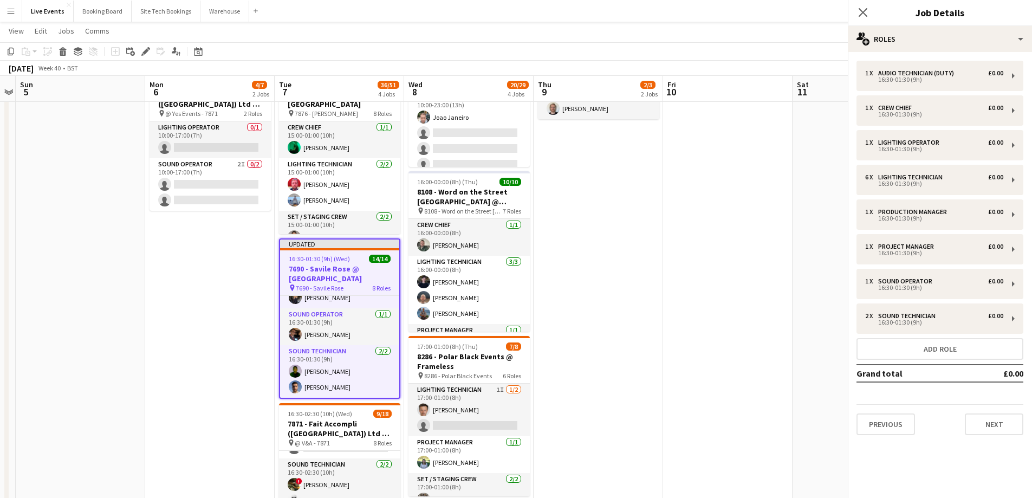
scroll to position [287, 0]
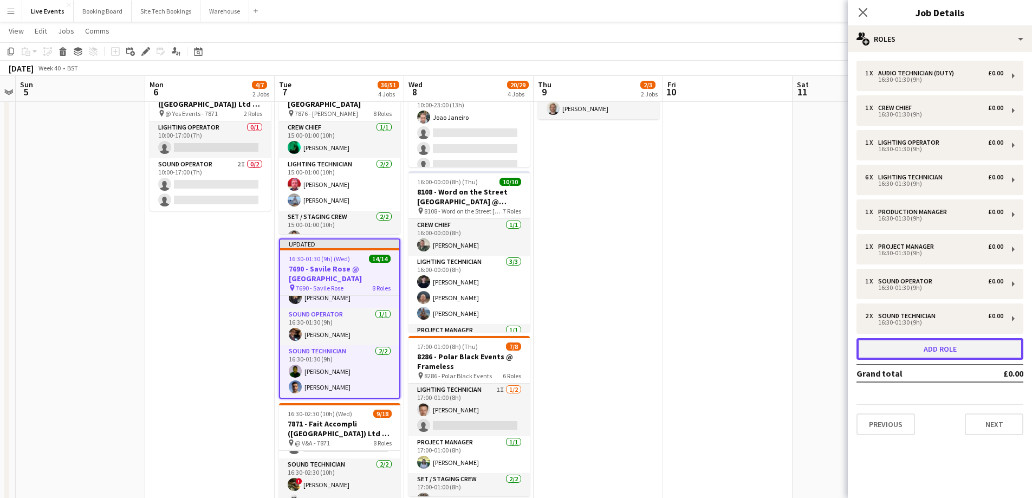
click at [888, 349] on button "Add role" at bounding box center [939, 349] width 167 height 22
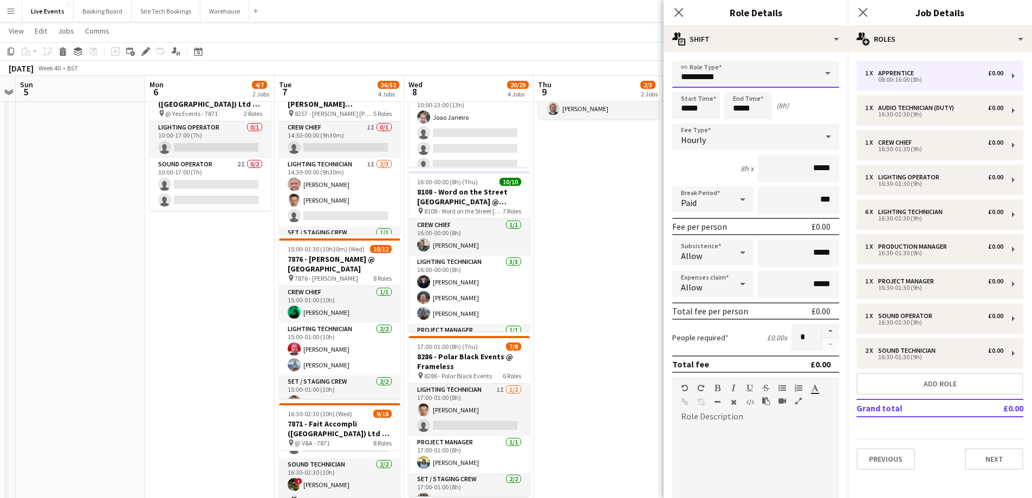
click at [644, 75] on body "Menu Boards Boards Boards All jobs Status Workforce Workforce My Workforce Recr…" at bounding box center [516, 256] width 1032 height 947
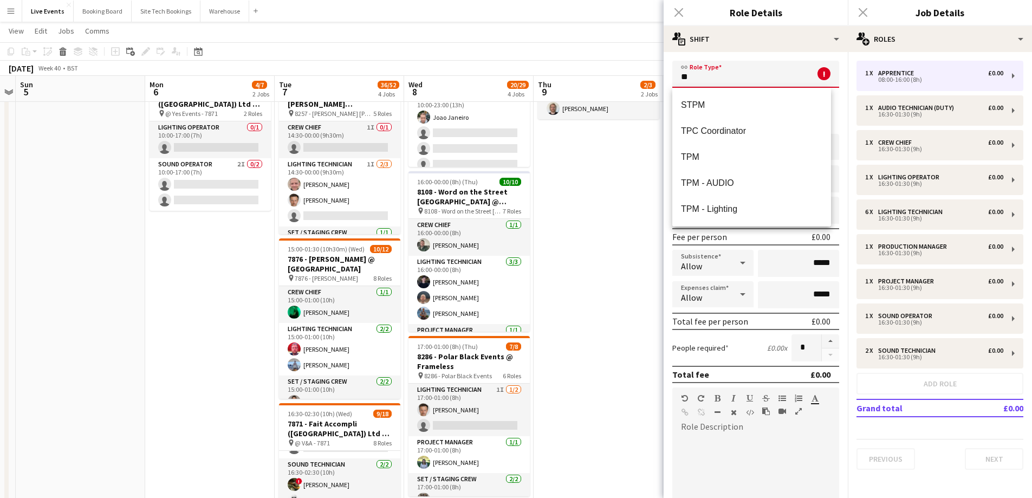
type input "*"
click at [710, 127] on span "Production Coordinator" at bounding box center [751, 131] width 141 height 10
type input "**********"
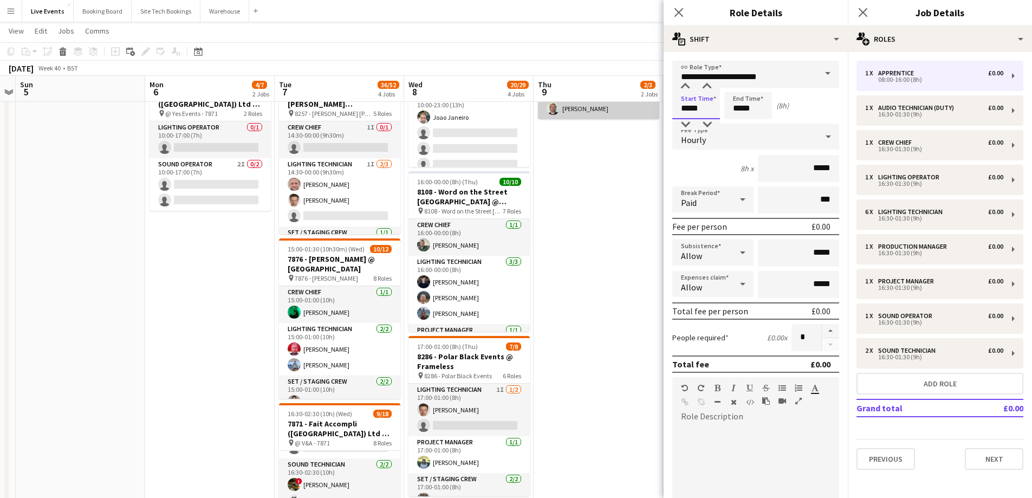
drag, startPoint x: 703, startPoint y: 110, endPoint x: 650, endPoint y: 119, distance: 54.3
click at [650, 119] on body "Menu Boards Boards Boards All jobs Status Workforce Workforce My Workforce Recr…" at bounding box center [516, 256] width 1032 height 947
type input "*****"
drag, startPoint x: 762, startPoint y: 109, endPoint x: 744, endPoint y: 114, distance: 18.7
click at [744, 114] on input "*****" at bounding box center [748, 105] width 48 height 27
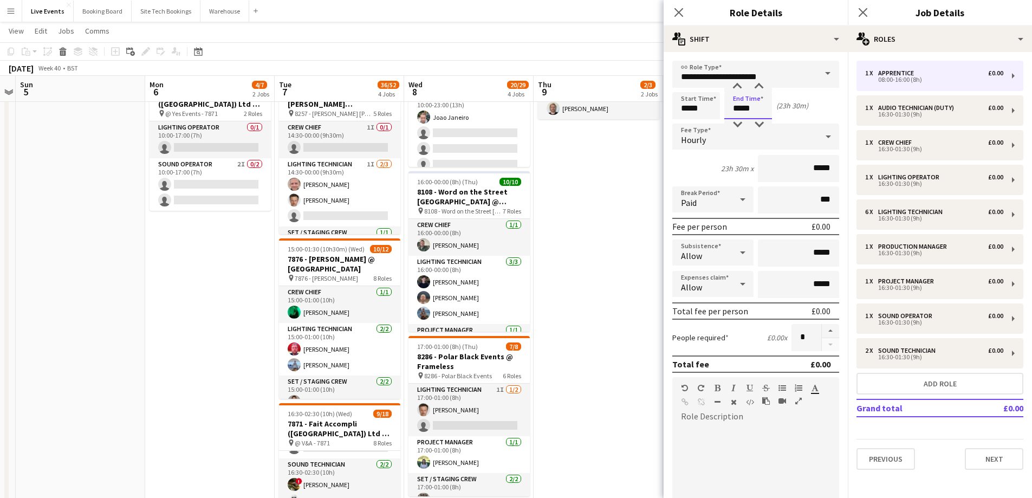
click at [754, 111] on input "*****" at bounding box center [748, 105] width 48 height 27
click at [757, 109] on input "*****" at bounding box center [748, 105] width 48 height 27
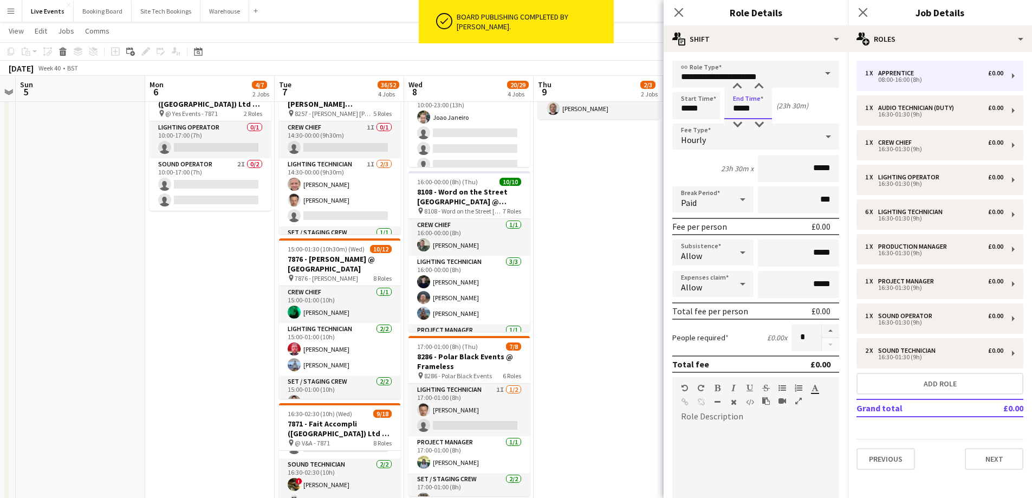
drag, startPoint x: 757, startPoint y: 109, endPoint x: 714, endPoint y: 109, distance: 43.3
click at [714, 109] on div "Start Time ***** End Time ***** (23h 30m)" at bounding box center [755, 105] width 167 height 27
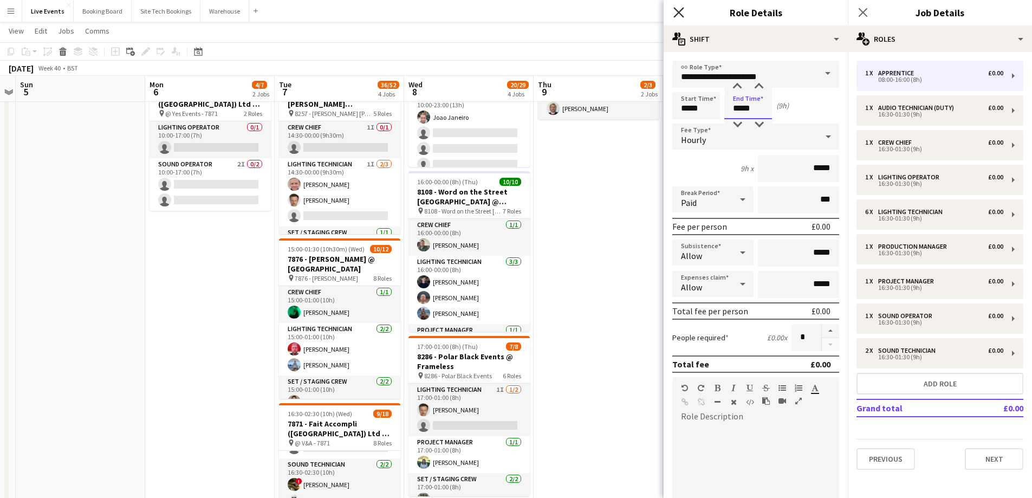
type input "*****"
click at [681, 16] on icon "Close pop-in" at bounding box center [678, 12] width 10 height 10
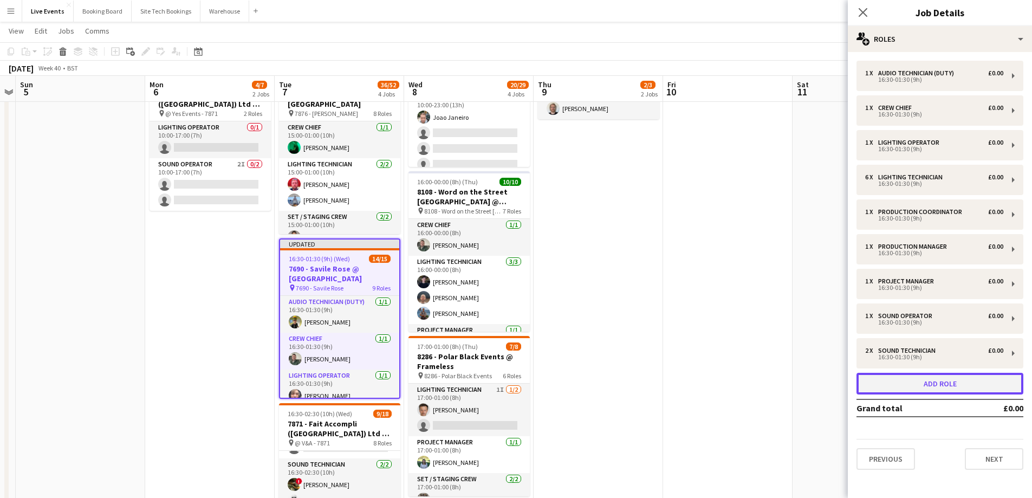
click at [936, 388] on button "Add role" at bounding box center [939, 384] width 167 height 22
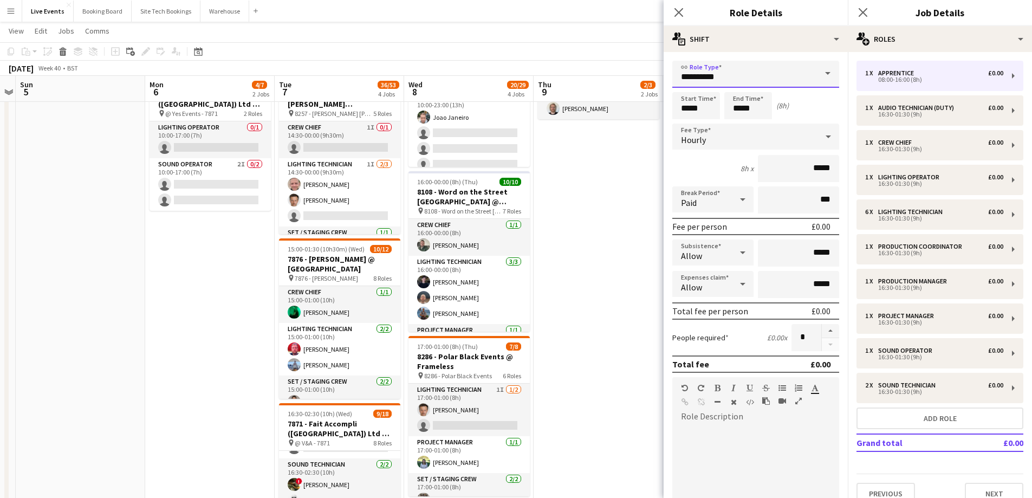
drag, startPoint x: 719, startPoint y: 79, endPoint x: 664, endPoint y: 90, distance: 56.8
click at [664, 89] on form "**********" at bounding box center [756, 370] width 184 height 618
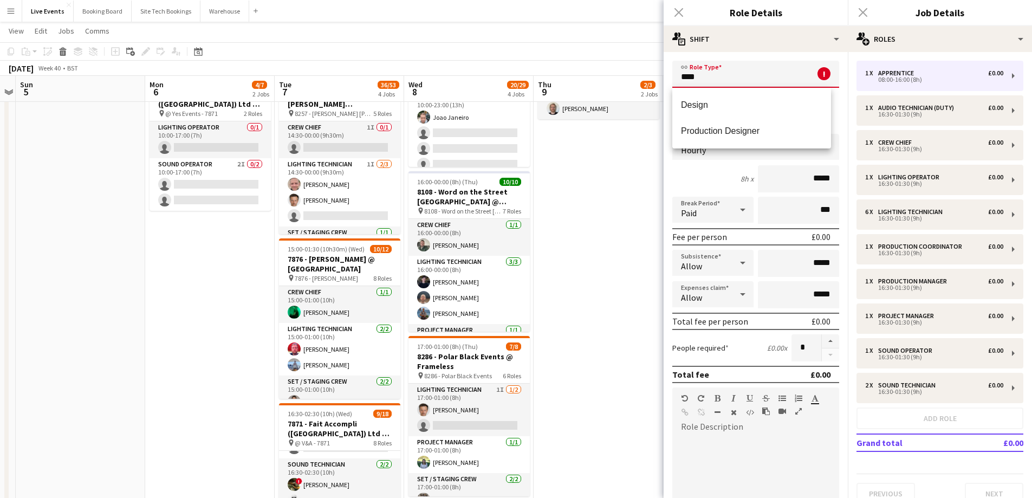
click at [704, 124] on mat-option "Production Designer" at bounding box center [751, 131] width 159 height 26
type input "**********"
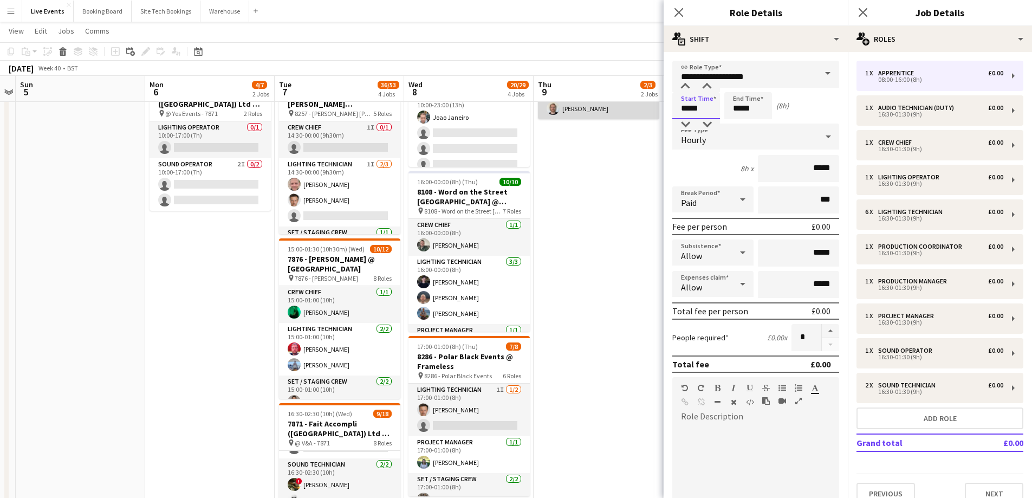
drag, startPoint x: 706, startPoint y: 110, endPoint x: 630, endPoint y: 113, distance: 76.4
click at [630, 113] on body "Menu Boards Boards Boards All jobs Status Workforce Workforce My Workforce Recr…" at bounding box center [516, 256] width 1032 height 947
type input "*****"
drag, startPoint x: 749, startPoint y: 114, endPoint x: 709, endPoint y: 119, distance: 40.4
click at [710, 119] on div "Start Time ***** End Time ***** (23h 30m)" at bounding box center [755, 105] width 167 height 27
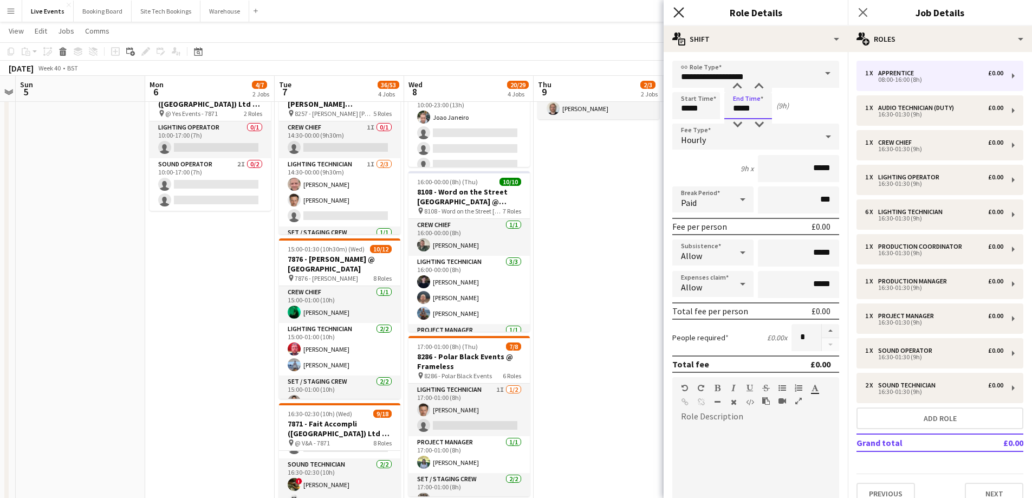
type input "*****"
click at [680, 14] on icon at bounding box center [678, 12] width 10 height 10
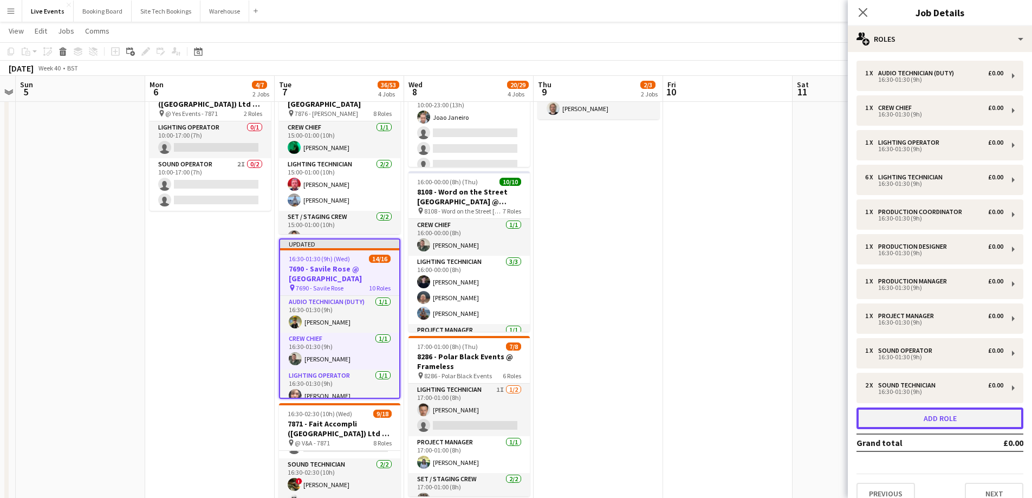
click at [932, 413] on button "Add role" at bounding box center [939, 418] width 167 height 22
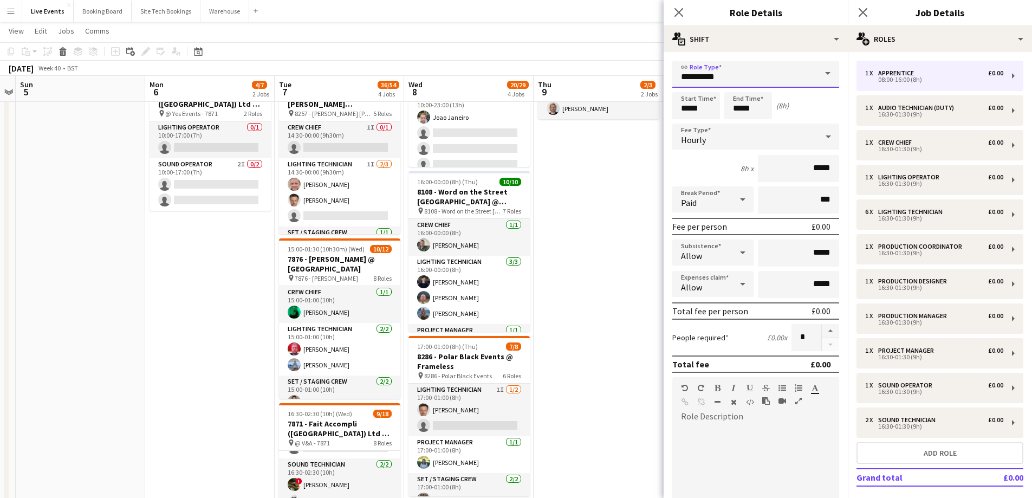
drag, startPoint x: 725, startPoint y: 77, endPoint x: 615, endPoint y: 78, distance: 110.0
click at [615, 78] on body "Menu Boards Boards Boards All jobs Status Workforce Workforce My Workforce Recr…" at bounding box center [516, 256] width 1032 height 947
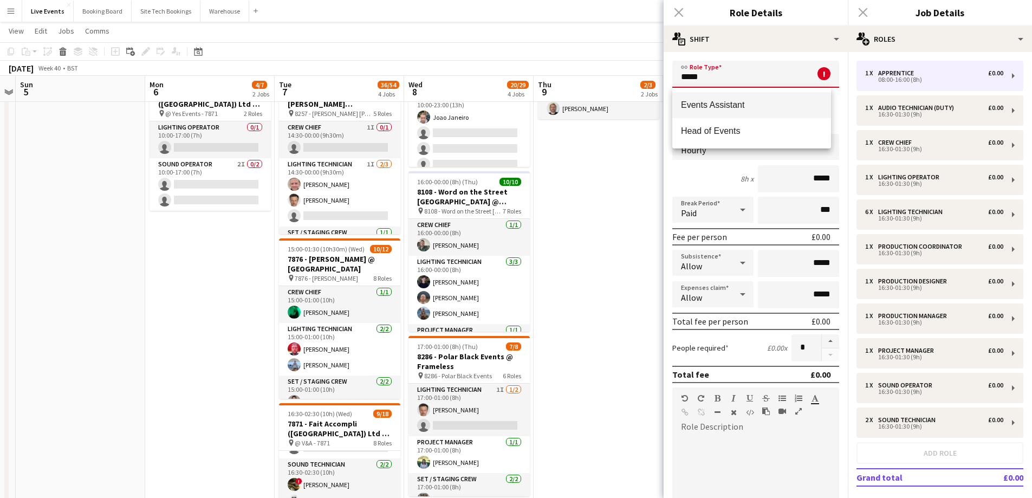
click at [692, 103] on span "Events Assistant" at bounding box center [751, 105] width 141 height 10
type input "**********"
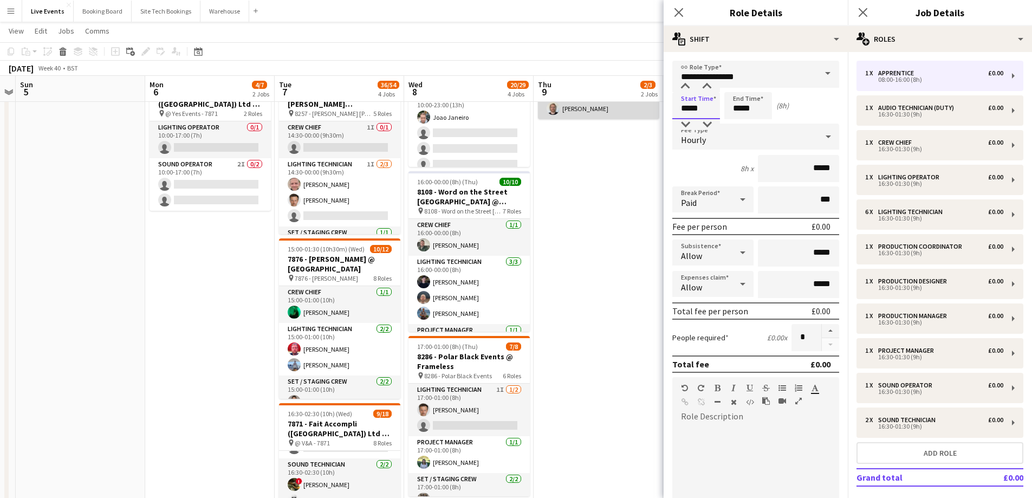
drag, startPoint x: 621, startPoint y: 110, endPoint x: 615, endPoint y: 110, distance: 6.0
click at [615, 110] on body "Menu Boards Boards Boards All jobs Status Workforce Workforce My Workforce Recr…" at bounding box center [516, 256] width 1032 height 947
type input "*****"
click at [679, 12] on icon at bounding box center [678, 12] width 10 height 10
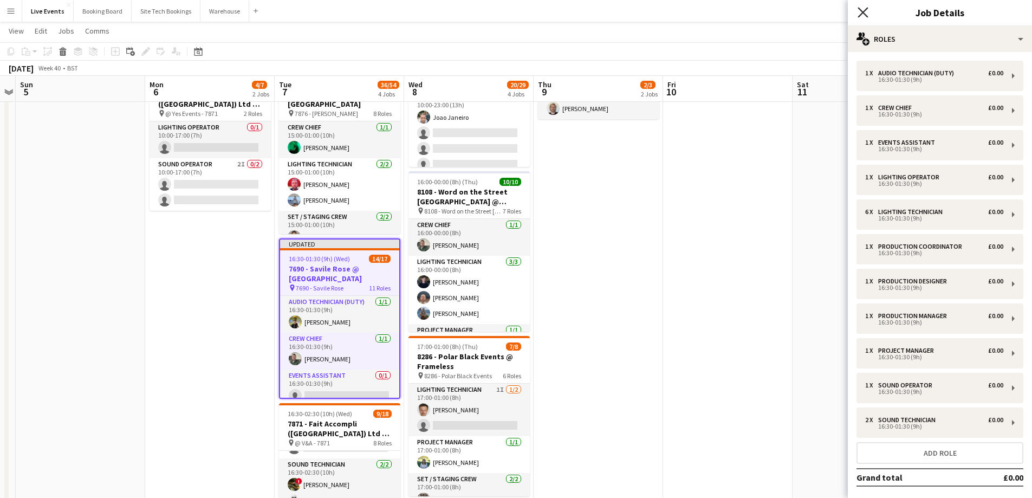
click at [862, 11] on icon at bounding box center [863, 12] width 10 height 10
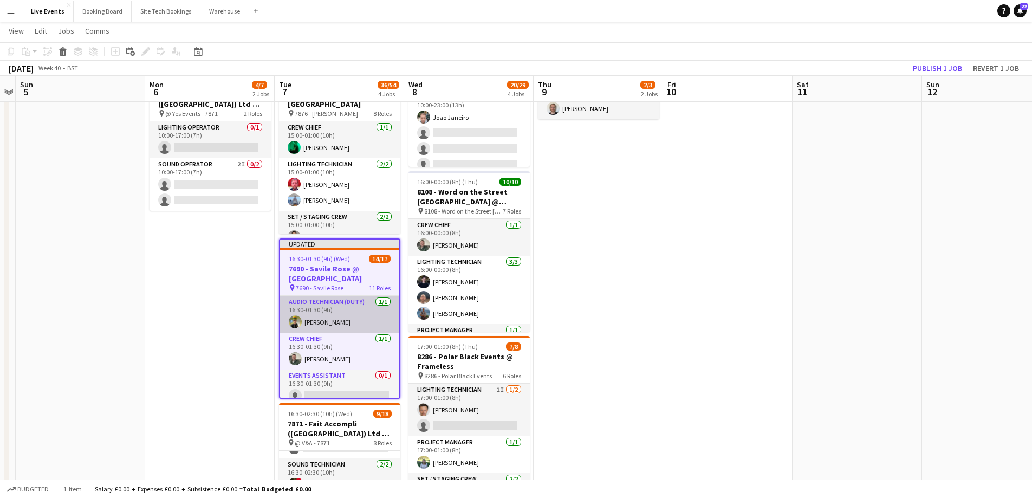
scroll to position [54, 0]
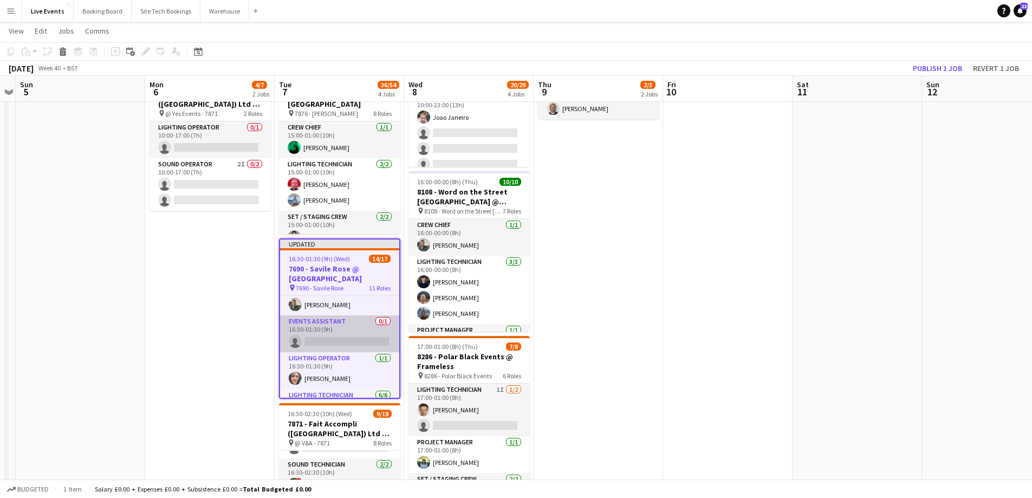
click at [347, 333] on app-card-role "Events Assistant 0/1 16:30-01:30 (9h) single-neutral-actions" at bounding box center [339, 333] width 119 height 37
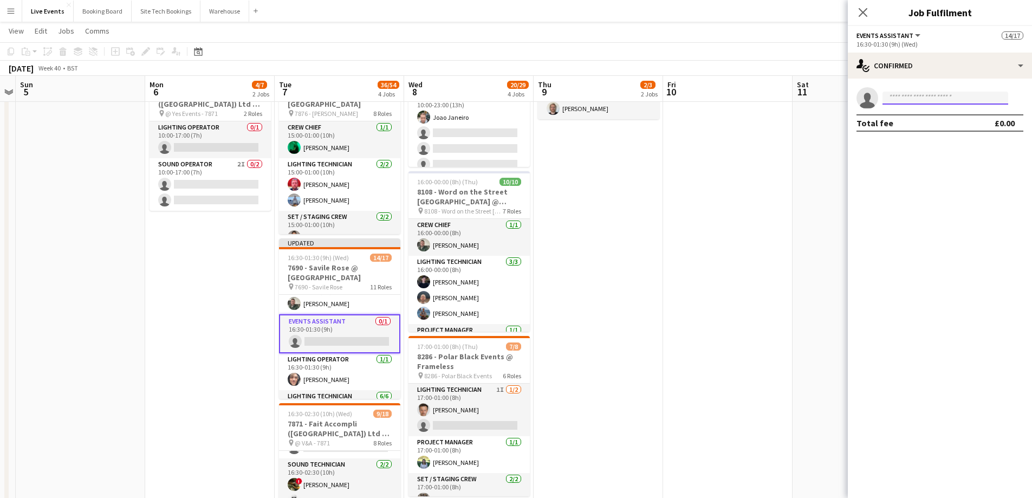
click at [886, 92] on input at bounding box center [946, 98] width 126 height 13
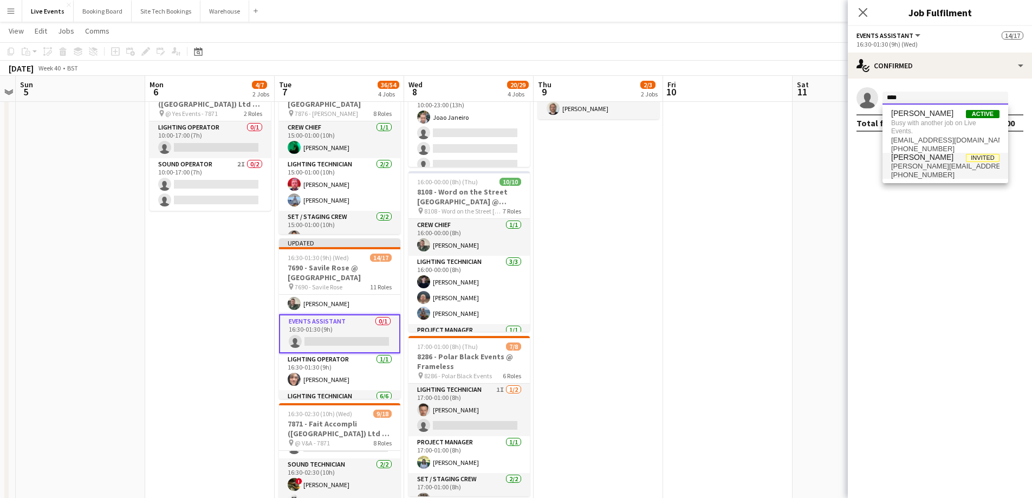
type input "****"
click at [929, 169] on span "[PERSON_NAME][EMAIL_ADDRESS][DOMAIN_NAME]" at bounding box center [945, 166] width 108 height 9
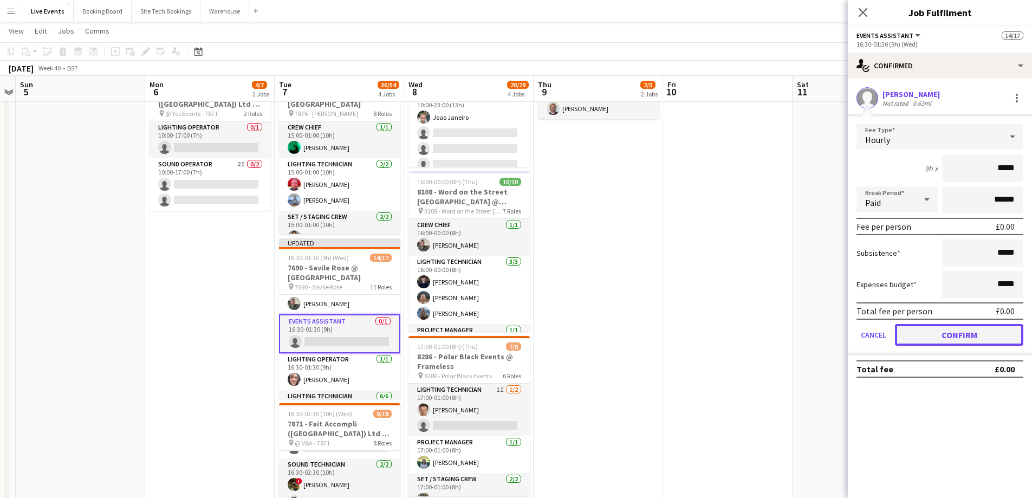
click at [953, 332] on button "Confirm" at bounding box center [959, 335] width 128 height 22
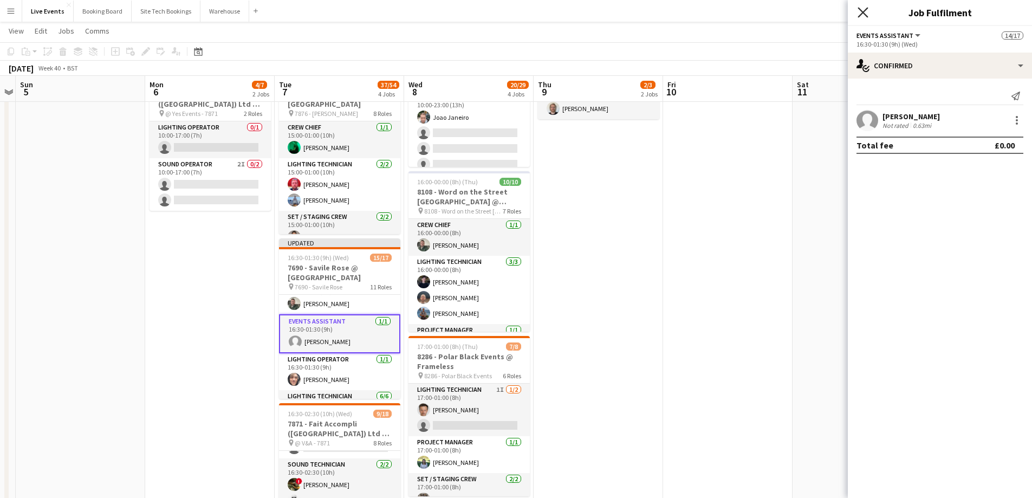
click at [864, 14] on icon at bounding box center [863, 12] width 10 height 10
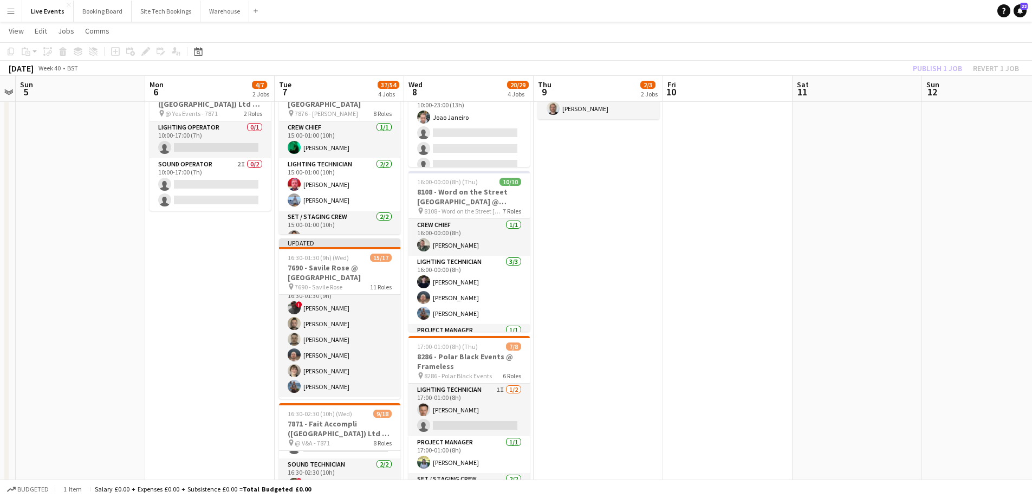
scroll to position [217, 0]
click at [342, 357] on app-card-role "Production Coordinator 0/1 16:30-01:30 (9h) single-neutral-actions" at bounding box center [339, 361] width 121 height 37
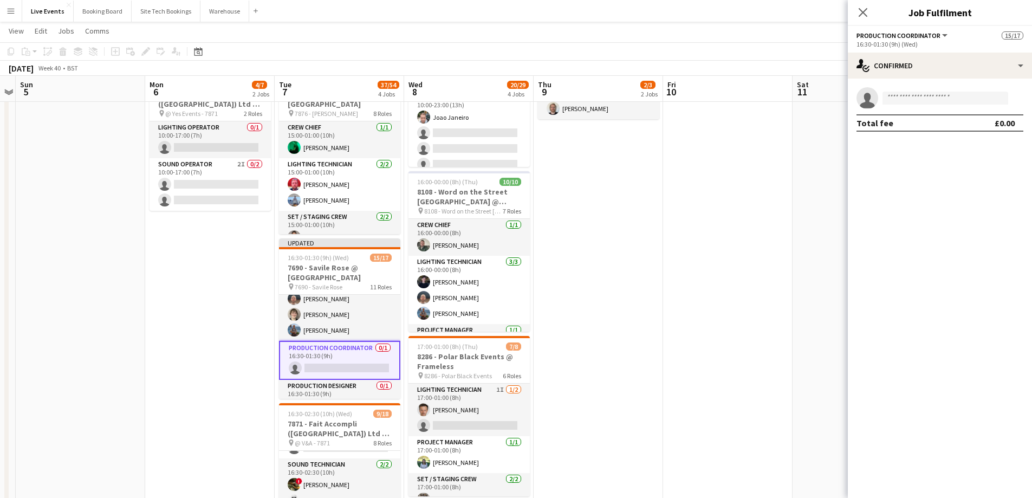
scroll to position [215, 0]
click at [917, 90] on app-invite-slot "single-neutral-actions" at bounding box center [940, 98] width 184 height 22
click at [921, 105] on body "Menu Boards Boards Boards All jobs Status Workforce Workforce My Workforce Recr…" at bounding box center [516, 256] width 1032 height 947
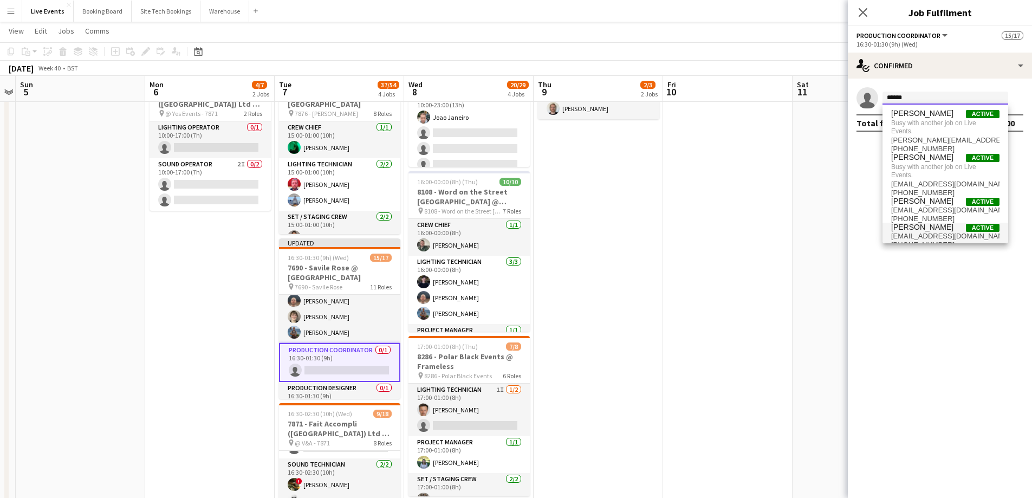
type input "******"
click at [920, 231] on span "[PERSON_NAME]" at bounding box center [922, 227] width 62 height 9
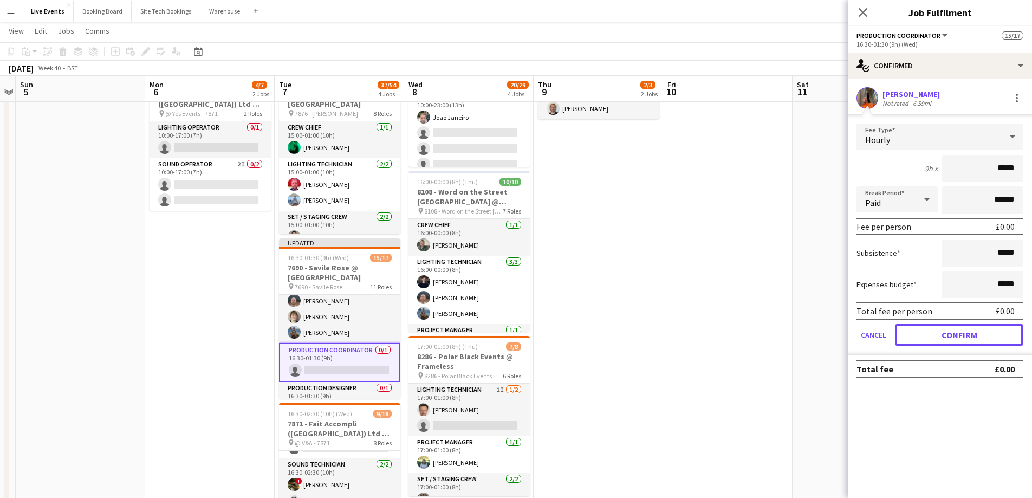
click at [930, 334] on button "Confirm" at bounding box center [959, 335] width 128 height 22
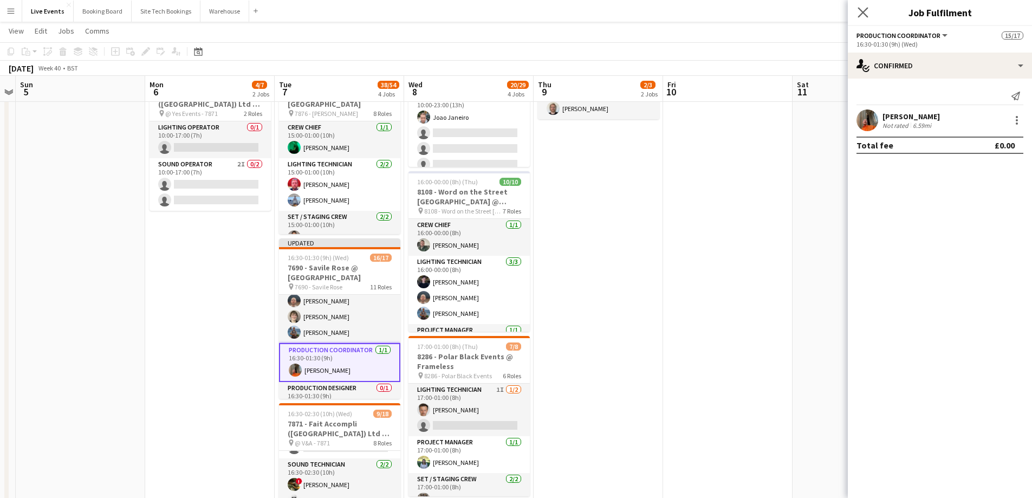
click at [866, 17] on icon "Close pop-in" at bounding box center [863, 12] width 10 height 10
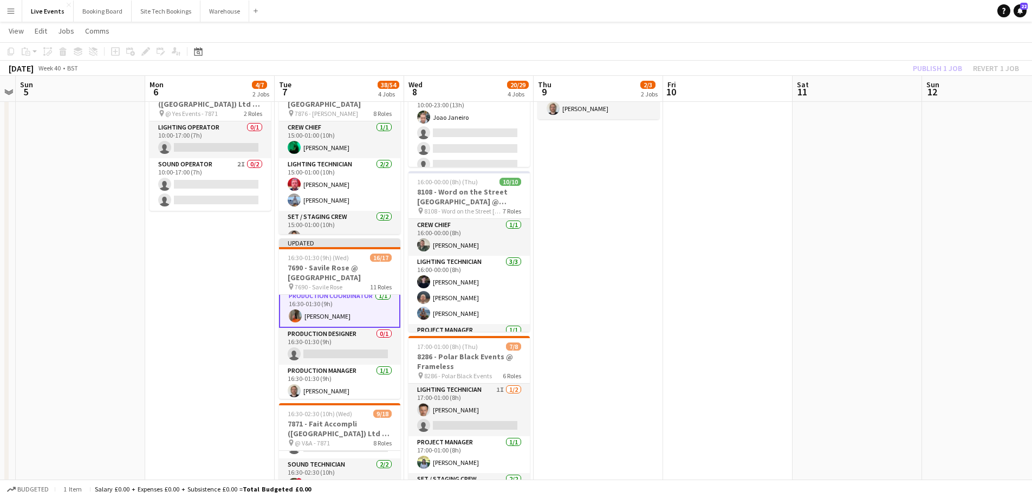
scroll to position [323, 0]
click at [339, 345] on app-card-role "Production Designer 0/1 16:30-01:30 (9h) single-neutral-actions" at bounding box center [339, 346] width 121 height 37
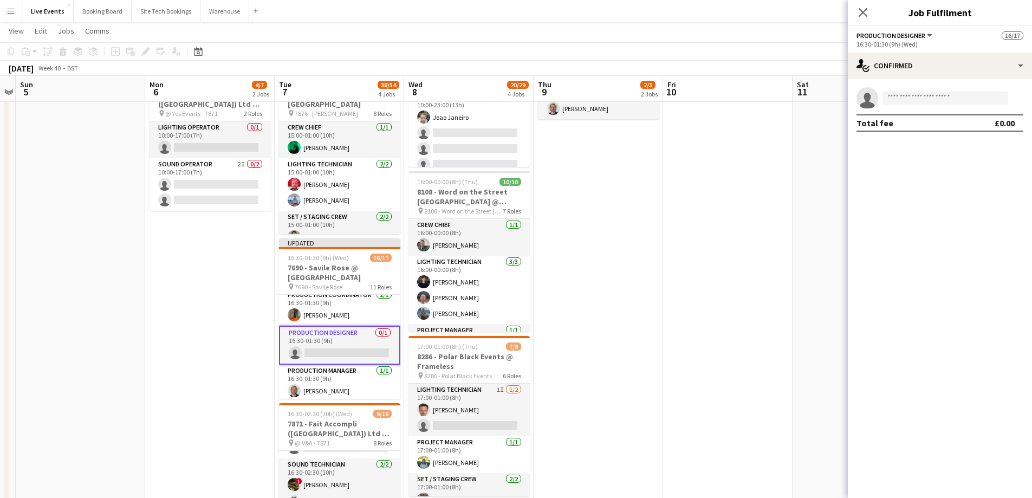
scroll to position [268, 0]
click at [921, 97] on input at bounding box center [946, 98] width 126 height 13
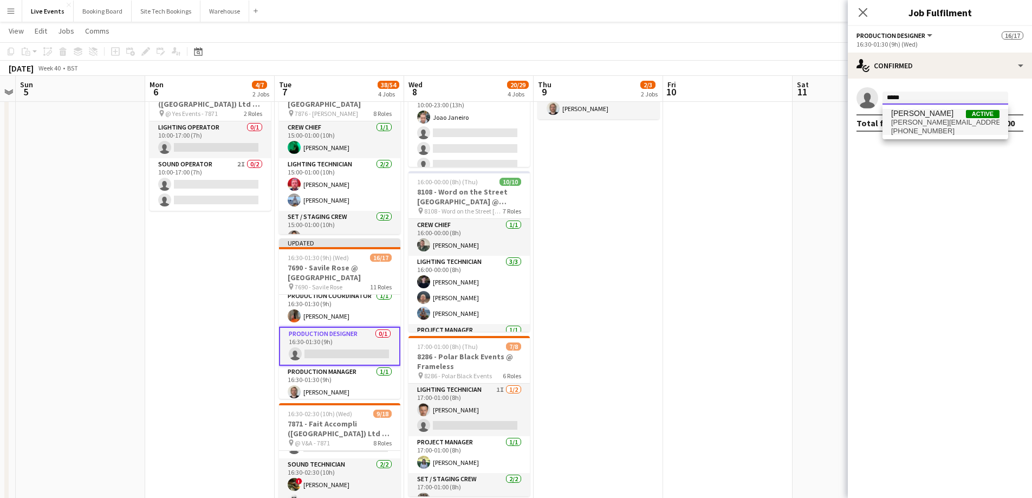
type input "*****"
click at [935, 124] on span "[PERSON_NAME][EMAIL_ADDRESS][DOMAIN_NAME]" at bounding box center [945, 122] width 108 height 9
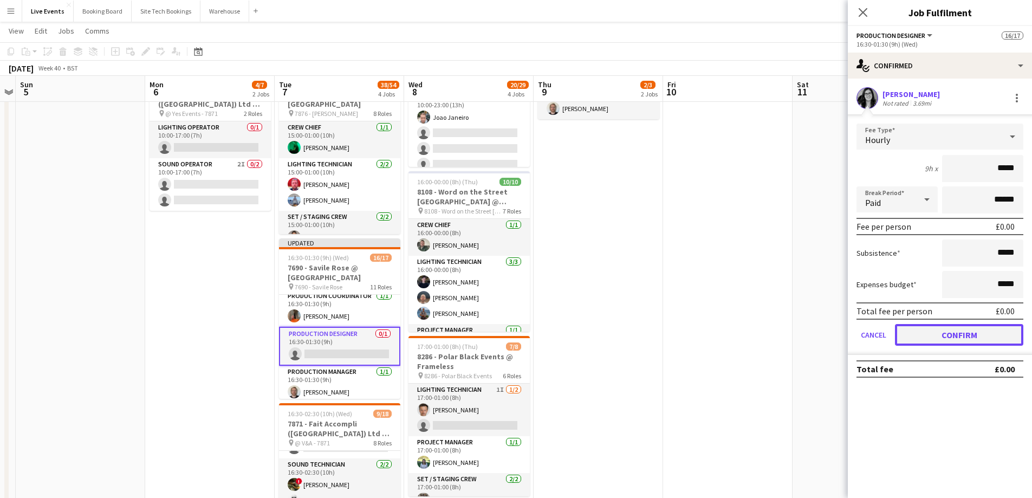
drag, startPoint x: 932, startPoint y: 336, endPoint x: 933, endPoint y: 322, distance: 14.2
click at [932, 336] on button "Confirm" at bounding box center [959, 335] width 128 height 22
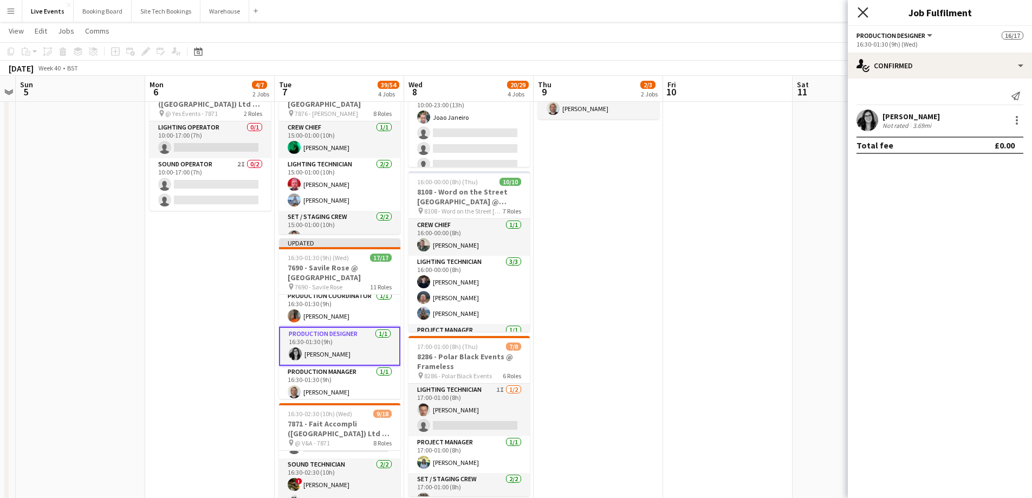
click at [864, 14] on icon at bounding box center [863, 12] width 10 height 10
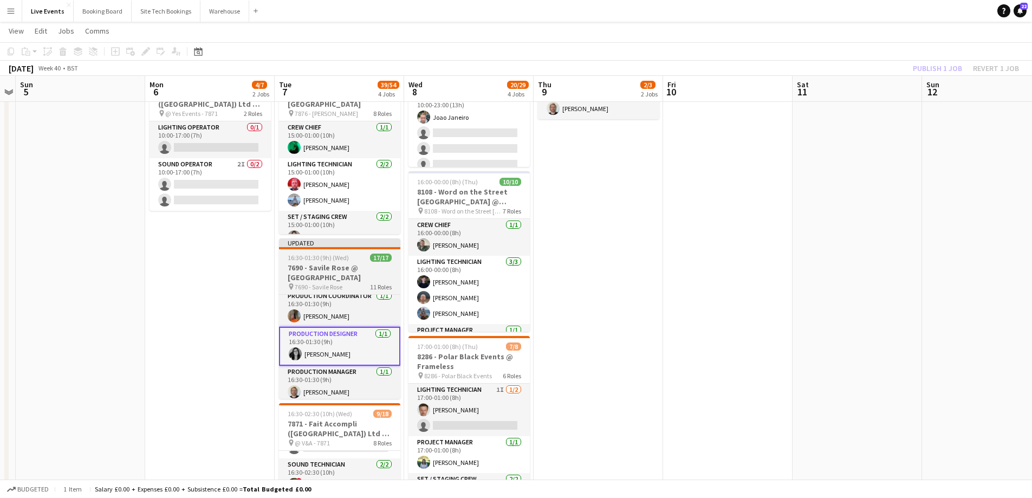
click at [326, 269] on h3 "7690 - Savile Rose @ [GEOGRAPHIC_DATA]" at bounding box center [339, 273] width 121 height 20
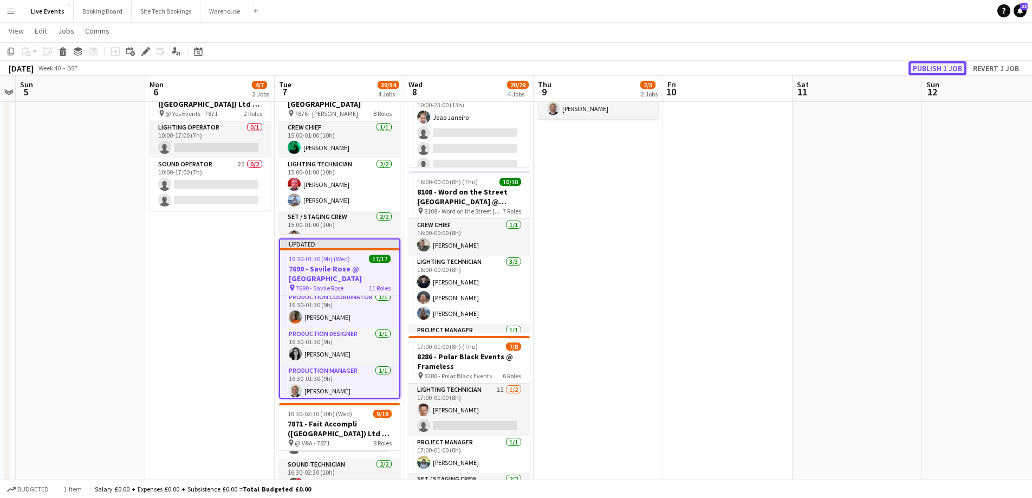
click at [939, 67] on button "Publish 1 job" at bounding box center [938, 68] width 58 height 14
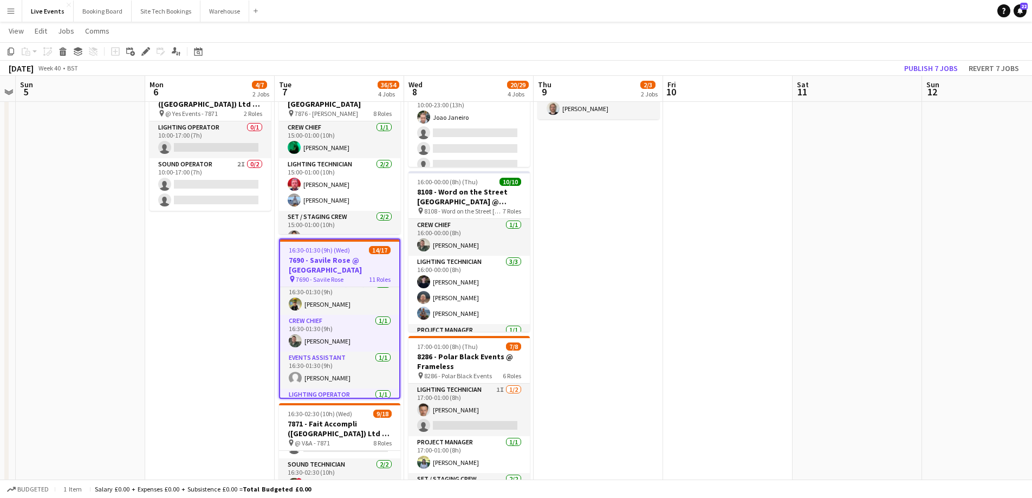
scroll to position [0, 0]
click at [656, 229] on app-date-cell "06:00-20:00 (14h) 1/2 8136 - BAFTA @ BAFTA 195 Piccadilly pin 8136 - BAFTA 2 Ro…" at bounding box center [598, 308] width 129 height 807
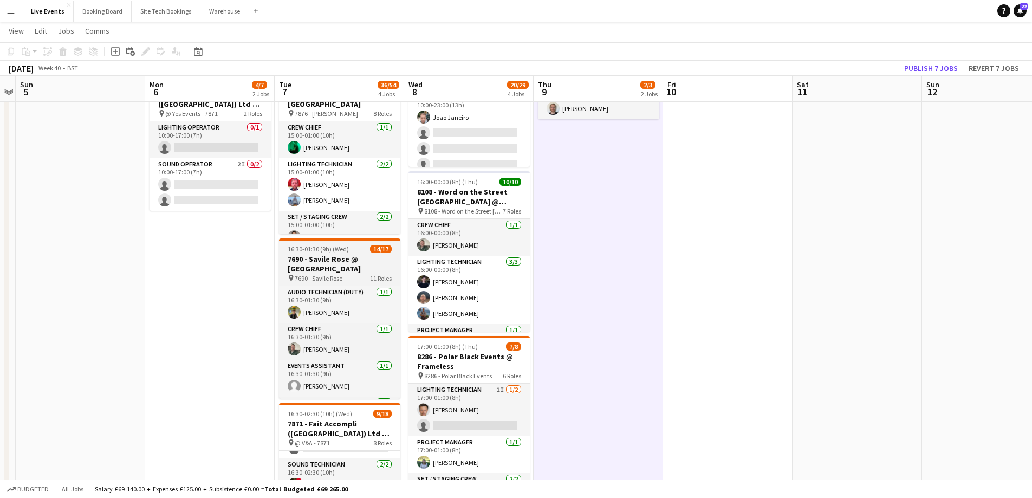
click at [341, 258] on h3 "7690 - Savile Rose @ [GEOGRAPHIC_DATA]" at bounding box center [339, 264] width 121 height 20
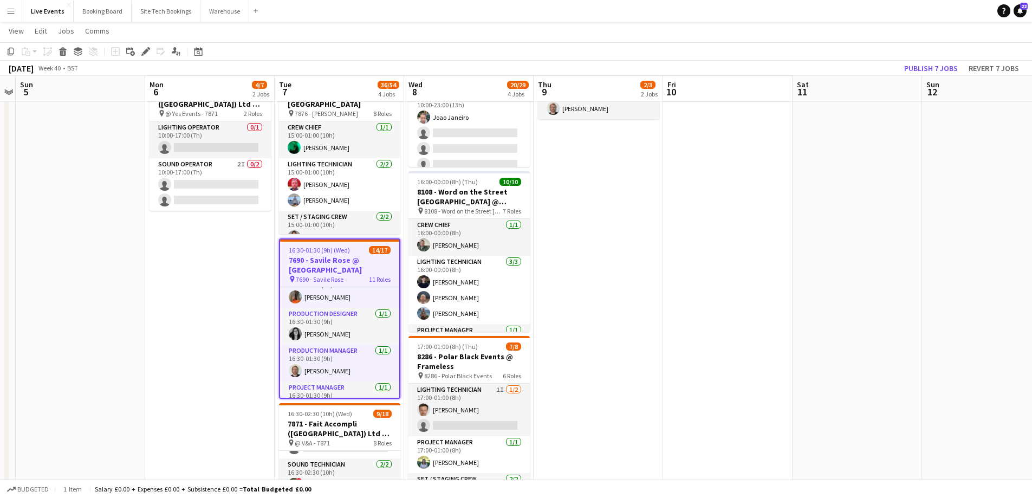
scroll to position [294, 0]
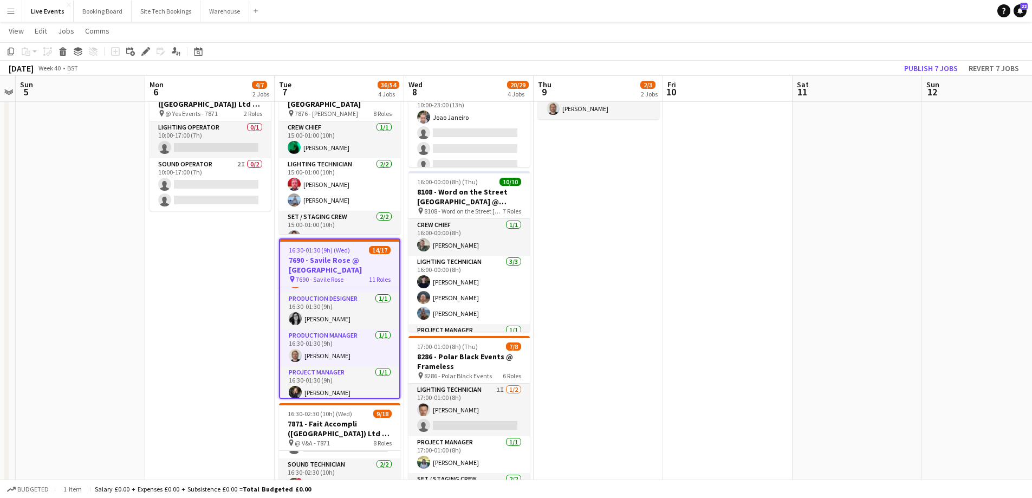
click at [739, 301] on app-date-cell at bounding box center [727, 308] width 129 height 807
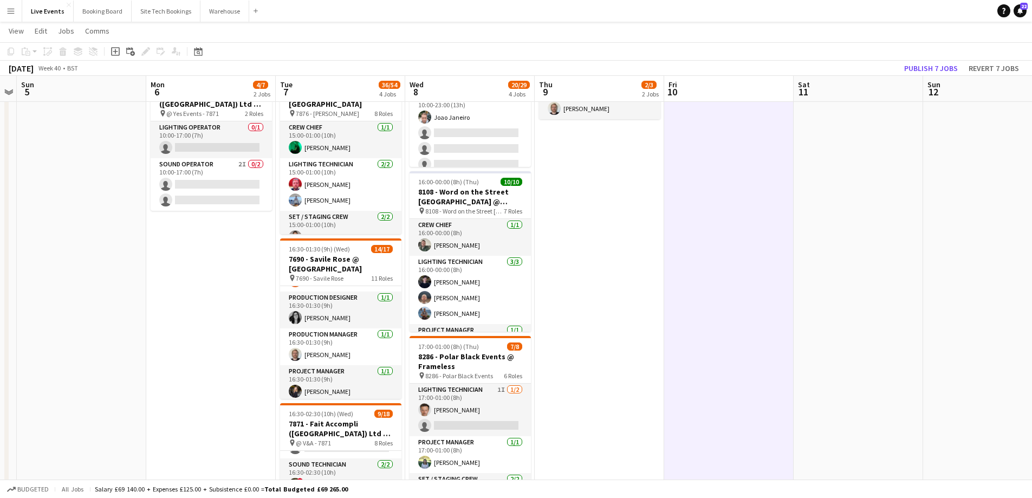
scroll to position [325, 0]
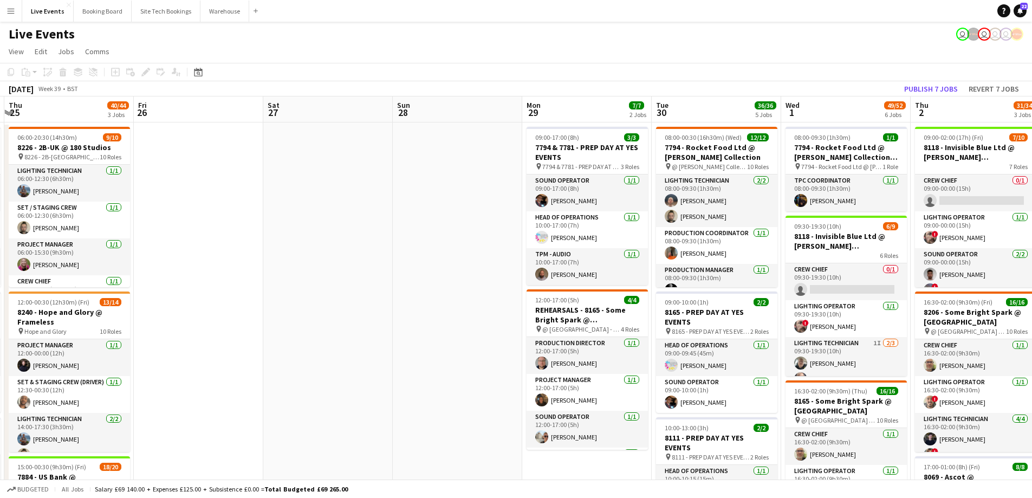
drag, startPoint x: 760, startPoint y: 272, endPoint x: 317, endPoint y: 308, distance: 444.0
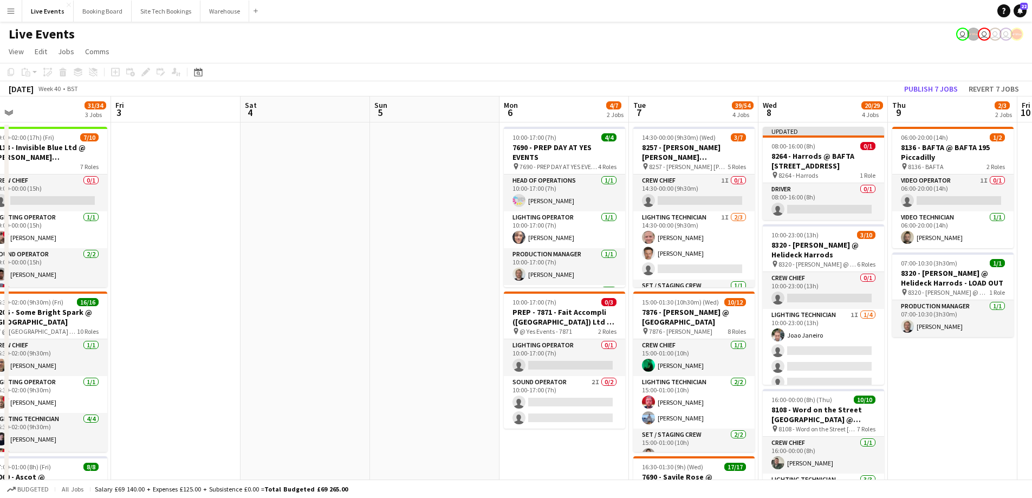
drag, startPoint x: 1017, startPoint y: 300, endPoint x: 149, endPoint y: 353, distance: 870.0
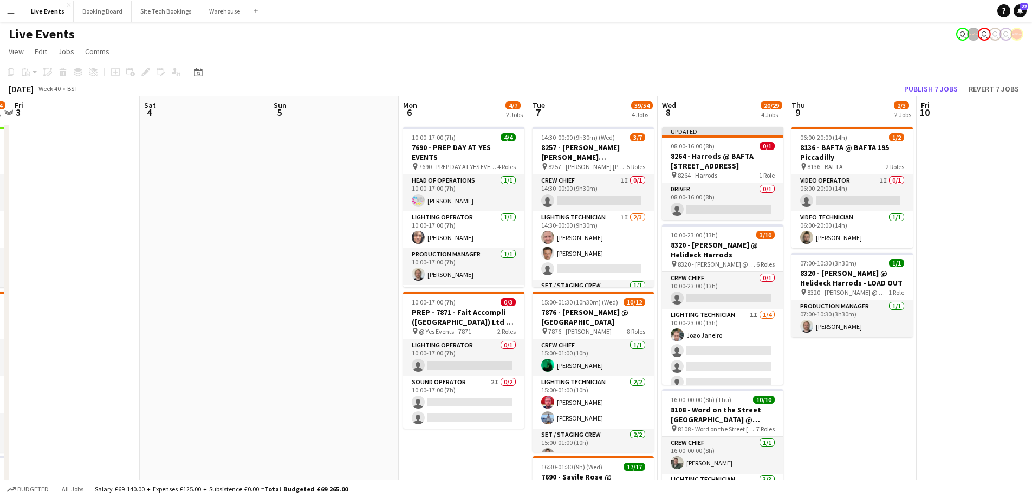
drag, startPoint x: 330, startPoint y: 304, endPoint x: 320, endPoint y: 304, distance: 10.3
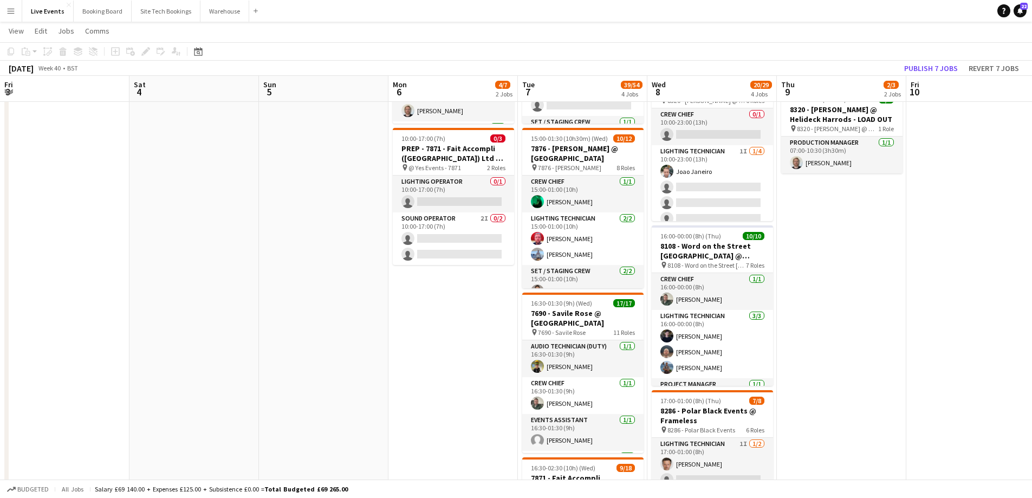
scroll to position [325, 0]
